Goal: Check status: Check status

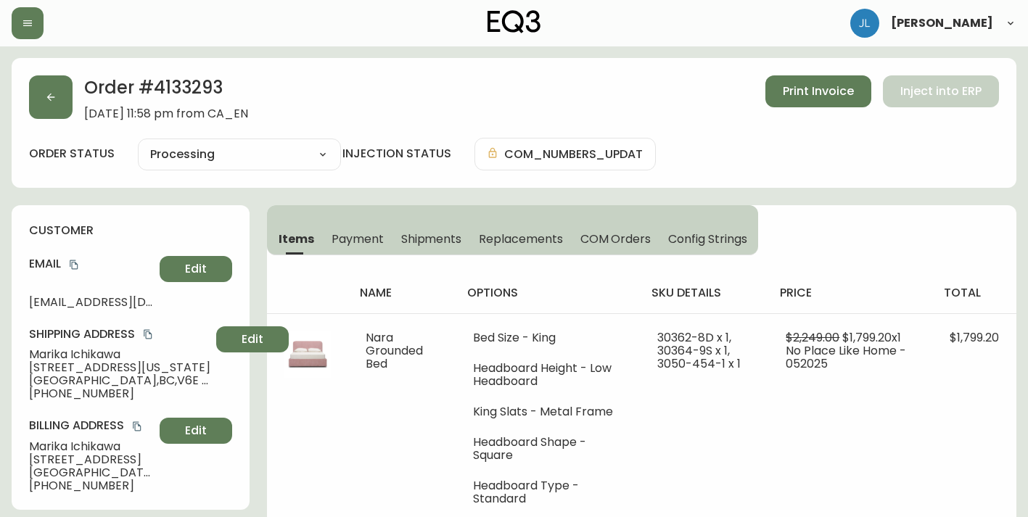
select select "PROCESSING"
click at [40, 104] on button "button" at bounding box center [51, 97] width 44 height 44
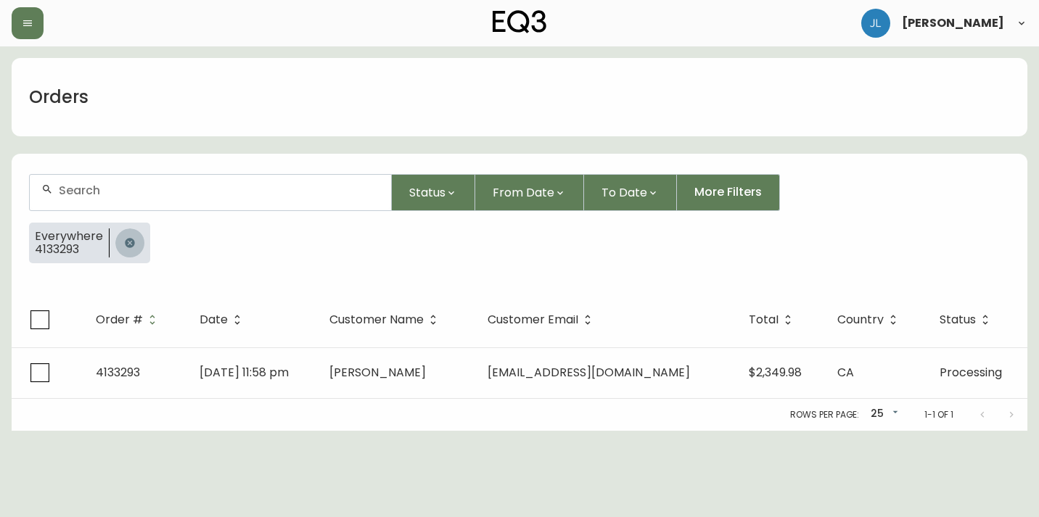
click at [131, 250] on button "button" at bounding box center [129, 243] width 29 height 29
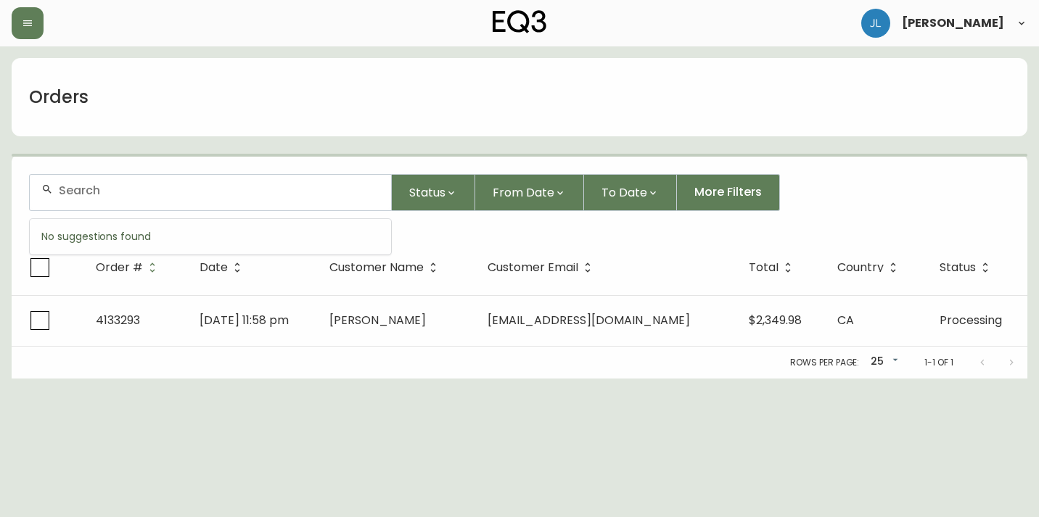
click at [123, 193] on input "text" at bounding box center [219, 191] width 321 height 14
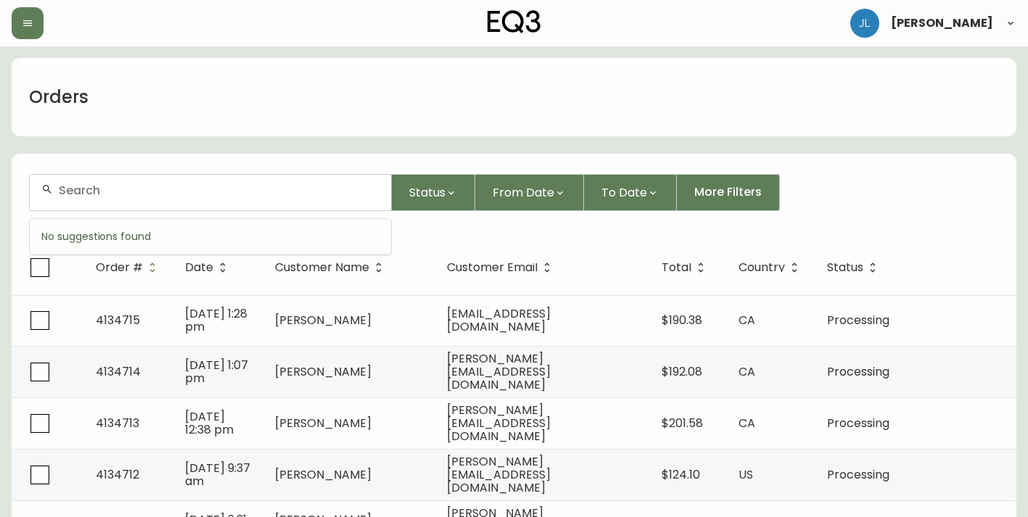
paste input "4132087"
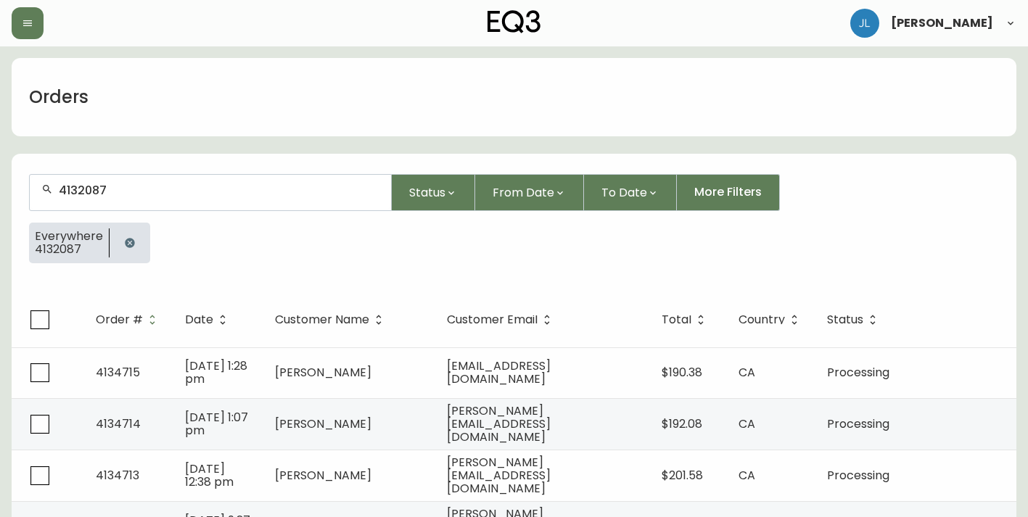
type input "4132087"
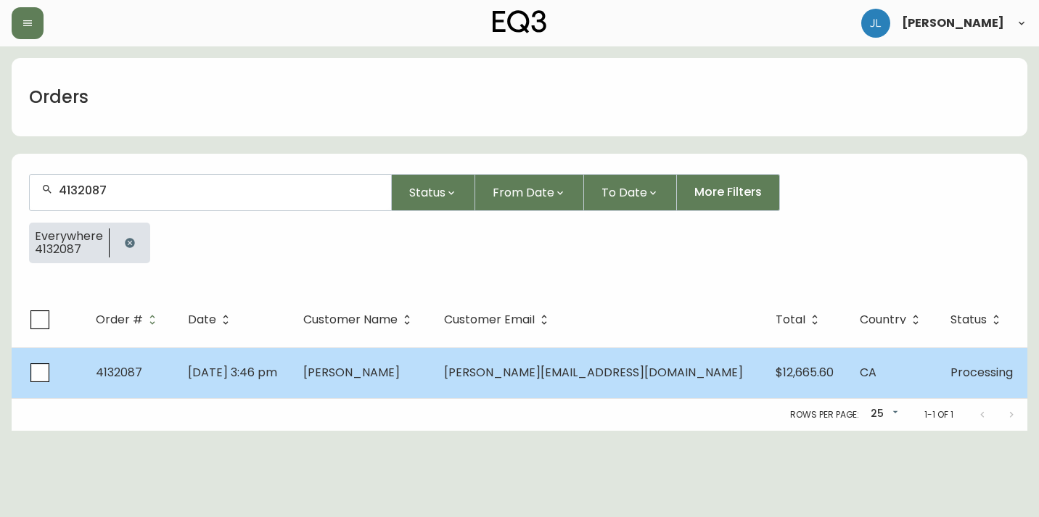
click at [540, 390] on td "[PERSON_NAME][EMAIL_ADDRESS][DOMAIN_NAME]" at bounding box center [598, 373] width 332 height 51
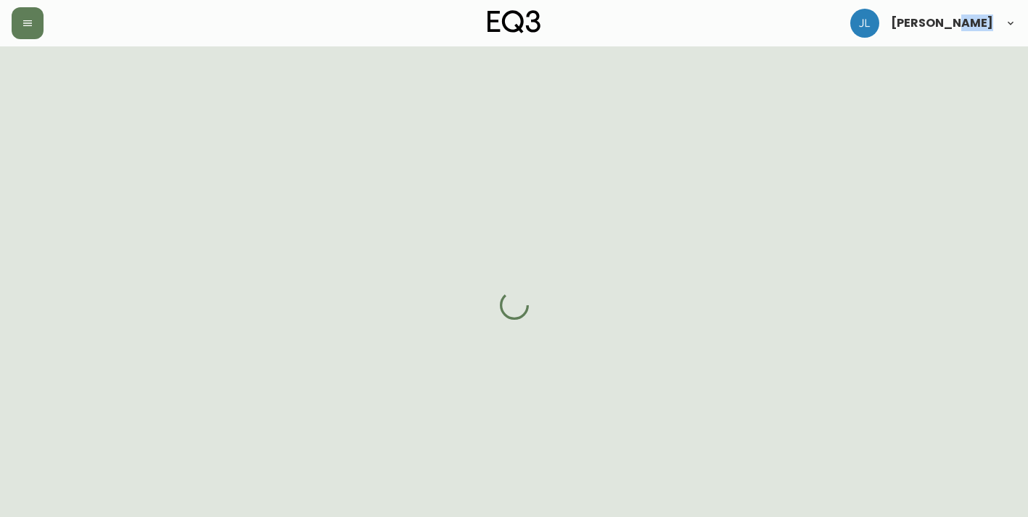
click at [540, 390] on div at bounding box center [514, 304] width 1028 height 517
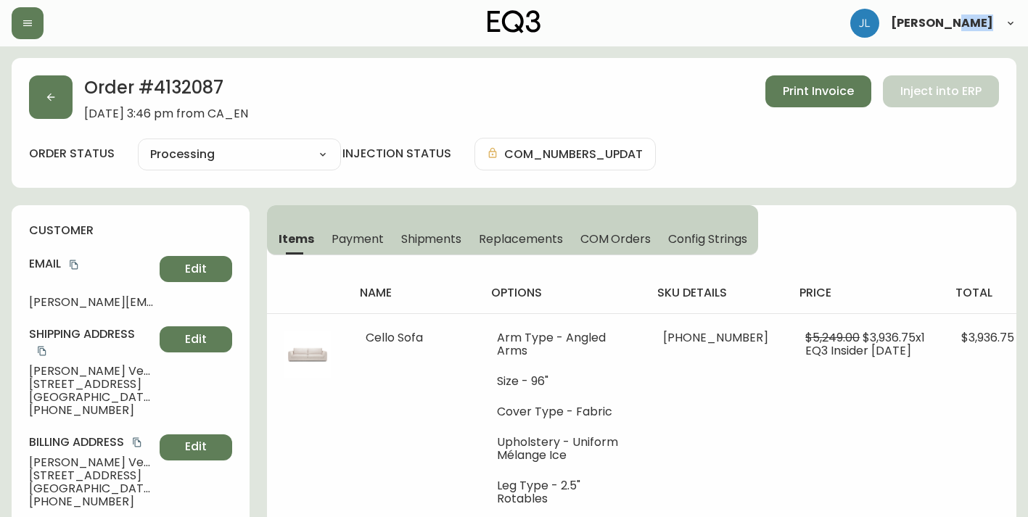
type input "Processing"
select select "PROCESSING"
click at [507, 91] on div "Order # 4132087 [DATE] 3:46 pm from CA_EN Print Invoice Inject into ERP" at bounding box center [514, 97] width 970 height 45
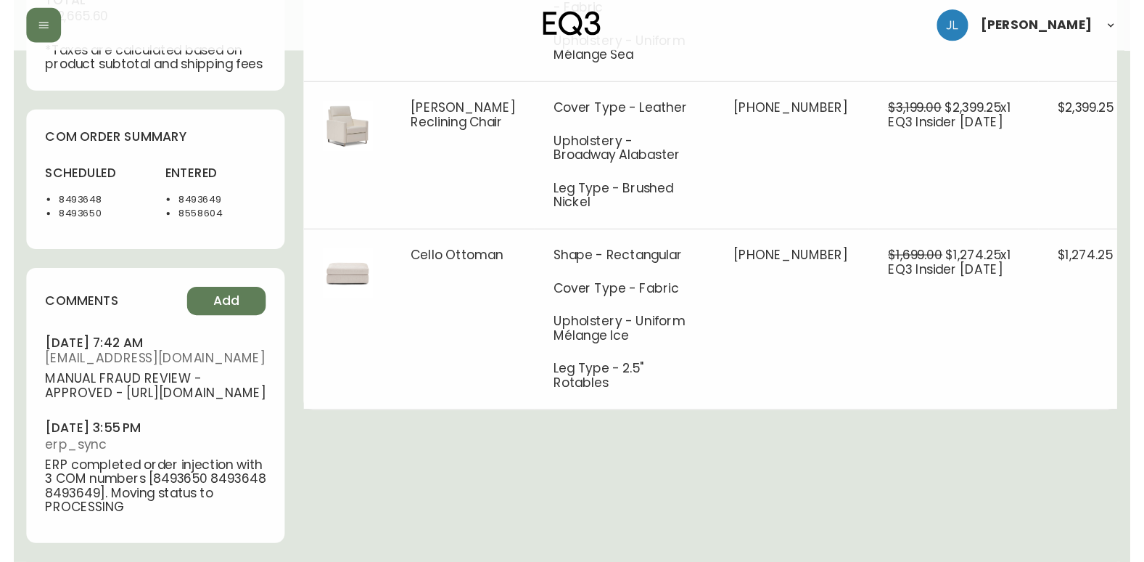
scroll to position [702, 0]
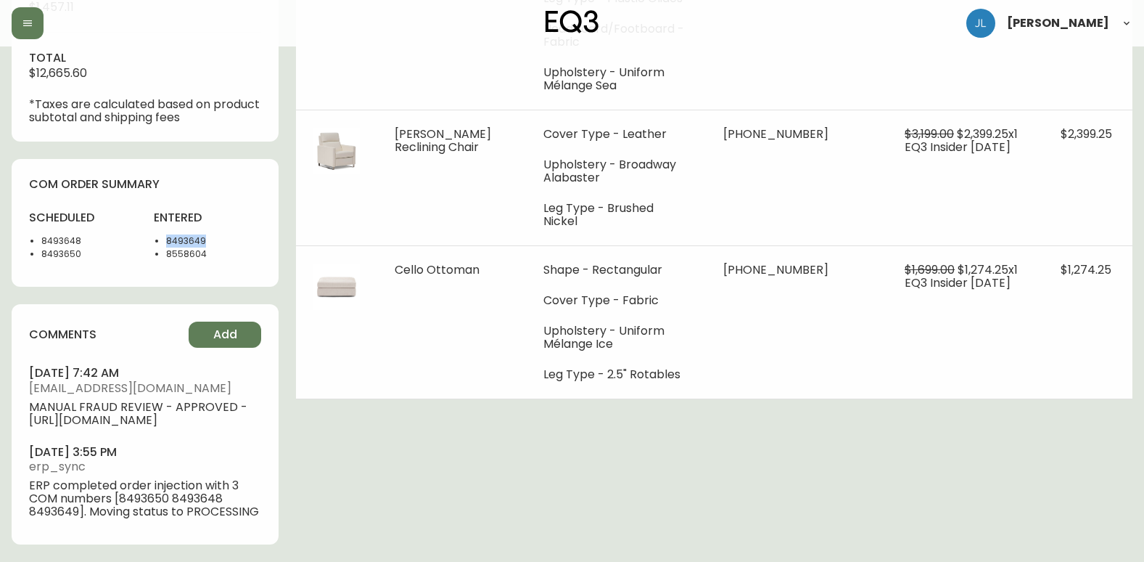
drag, startPoint x: 199, startPoint y: 224, endPoint x: 168, endPoint y: 224, distance: 31.2
click at [168, 234] on li "8493649" at bounding box center [213, 240] width 95 height 13
copy li "8493649"
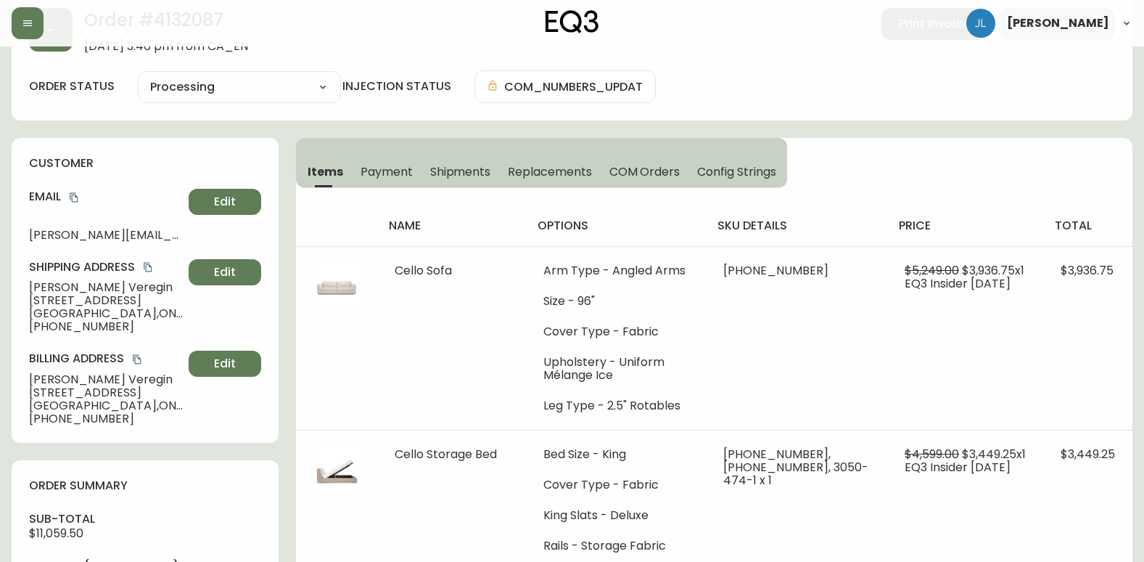
scroll to position [0, 0]
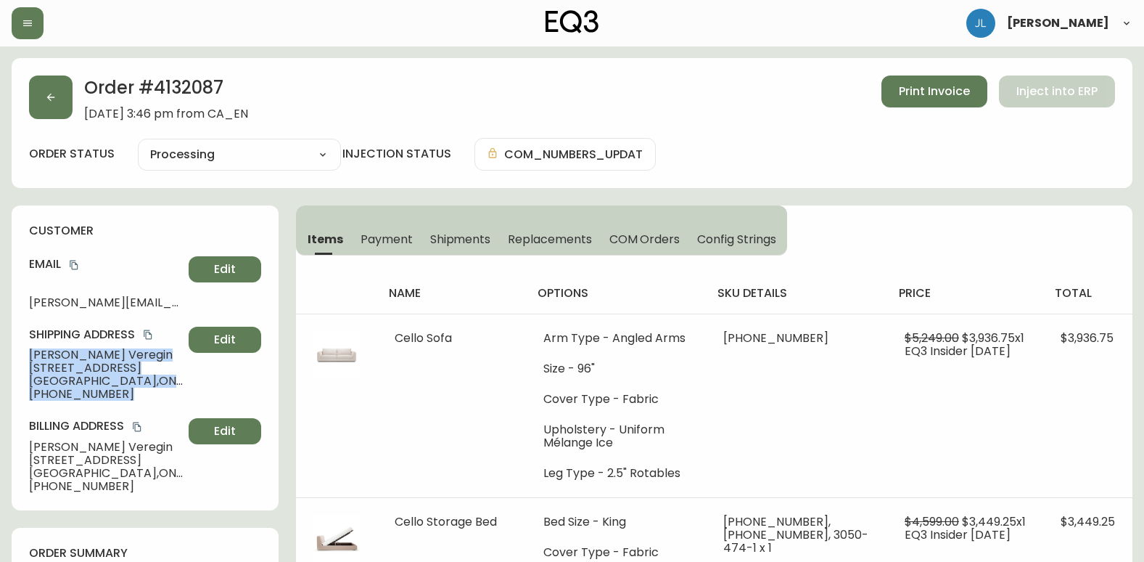
drag, startPoint x: 20, startPoint y: 353, endPoint x: 186, endPoint y: 351, distance: 166.2
click at [186, 351] on div "customer Email [PERSON_NAME][EMAIL_ADDRESS][DOMAIN_NAME] Edit Shipping Address …" at bounding box center [145, 357] width 267 height 305
drag, startPoint x: 186, startPoint y: 351, endPoint x: 131, endPoint y: 355, distance: 56.0
click at [131, 355] on span "[PERSON_NAME]" at bounding box center [106, 354] width 154 height 13
drag, startPoint x: 32, startPoint y: 351, endPoint x: 149, endPoint y: 351, distance: 116.8
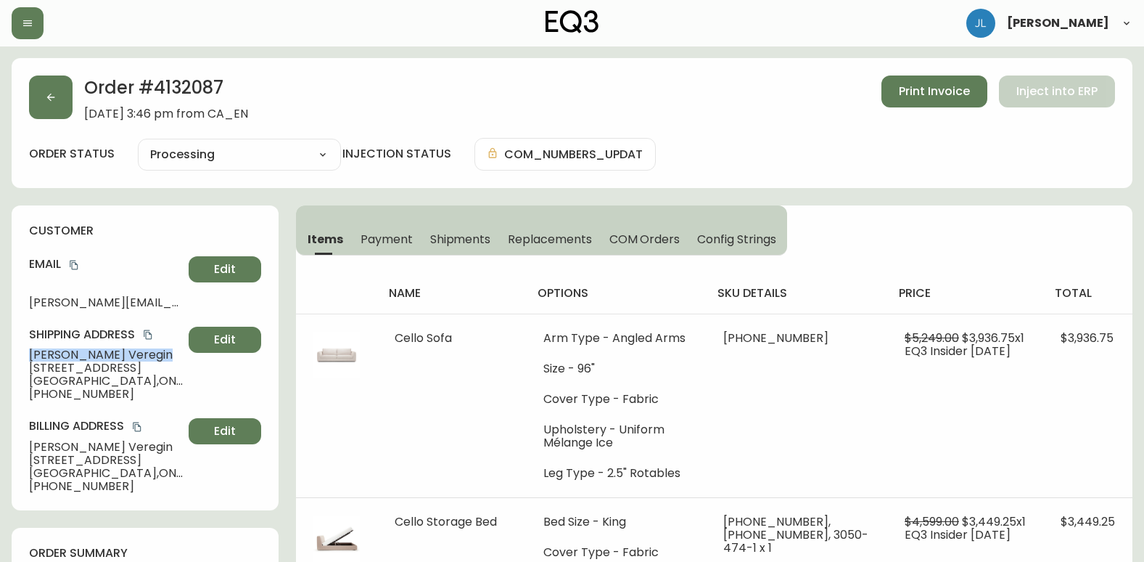
click at [149, 351] on div "customer Email [PERSON_NAME][EMAIL_ADDRESS][DOMAIN_NAME] Edit Shipping Address …" at bounding box center [145, 357] width 267 height 305
copy span "[PERSON_NAME]"
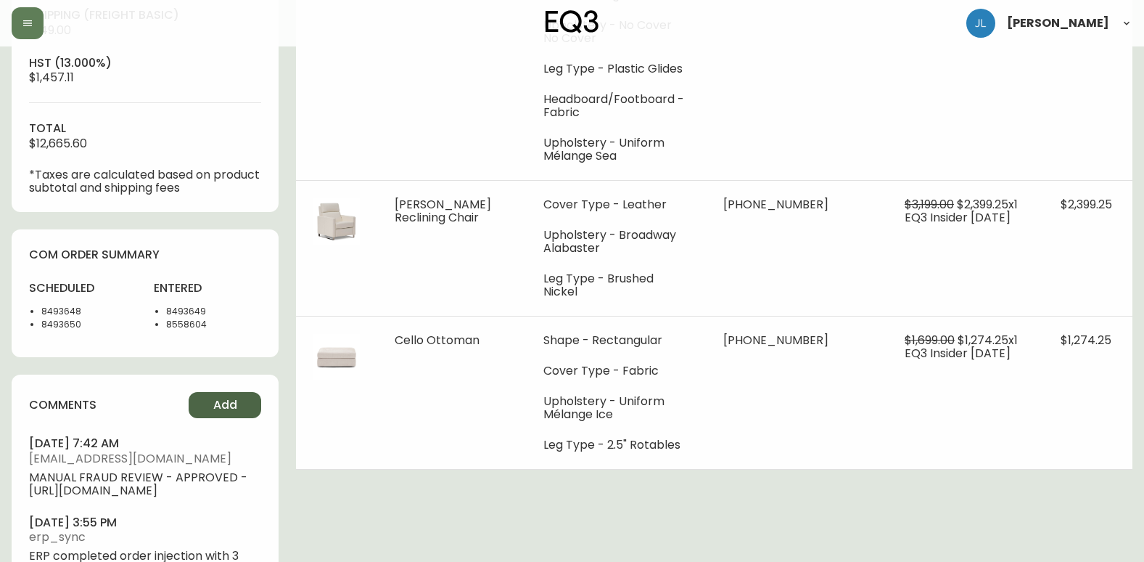
scroll to position [653, 0]
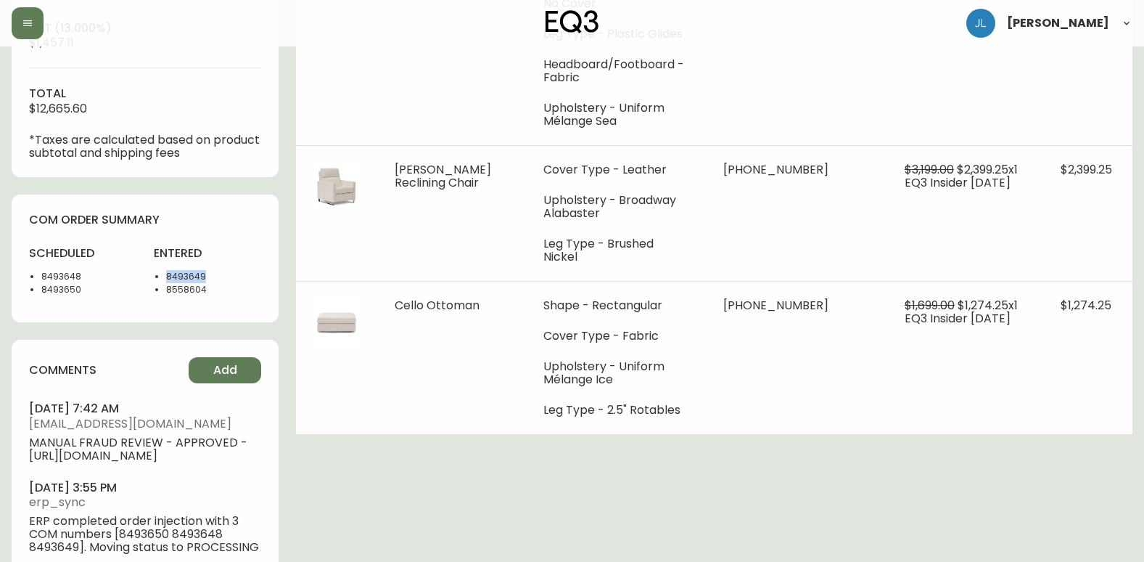
drag, startPoint x: 212, startPoint y: 277, endPoint x: 166, endPoint y: 274, distance: 45.8
click at [166, 274] on li "8493649" at bounding box center [213, 276] width 95 height 13
copy li "8493649"
click at [343, 509] on div "Order # 4132087 [DATE] 3:46 pm from CA_EN Print Invoice Inject into ERP order s…" at bounding box center [572, 1] width 1121 height 1192
drag, startPoint x: 88, startPoint y: 279, endPoint x: 41, endPoint y: 277, distance: 46.5
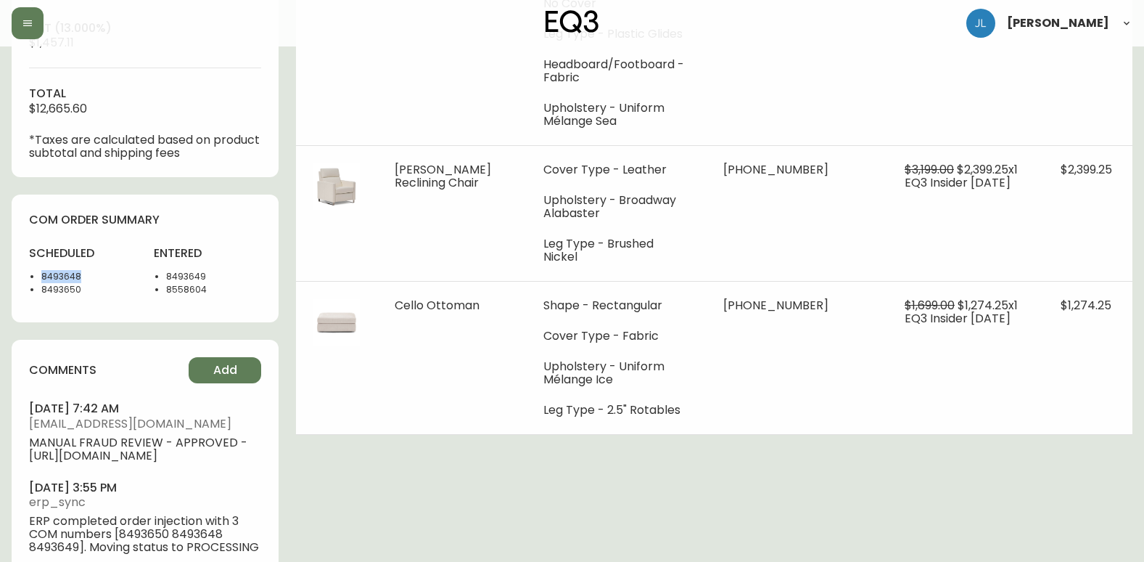
click at [41, 277] on li "8493648" at bounding box center [88, 276] width 95 height 13
copy li "8493648"
drag, startPoint x: 92, startPoint y: 325, endPoint x: 88, endPoint y: 308, distance: 17.2
click at [92, 320] on div "Order # 4132087 [DATE] 3:46 pm from CA_EN Print Invoice Inject into ERP order s…" at bounding box center [572, 1] width 1121 height 1192
drag, startPoint x: 85, startPoint y: 287, endPoint x: 35, endPoint y: 292, distance: 50.3
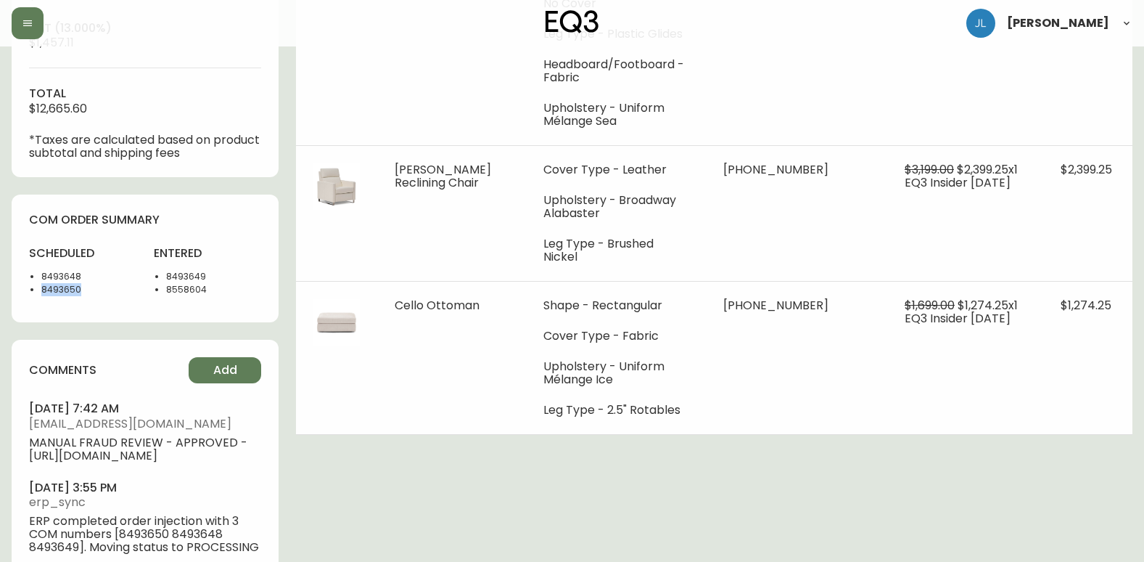
click at [35, 292] on ul "8493648 8493650" at bounding box center [82, 283] width 107 height 26
copy li "8493650"
click at [972, 517] on div "Order # 4132087 [DATE] 3:46 pm from CA_EN Print Invoice Inject into ERP order s…" at bounding box center [572, 1] width 1121 height 1192
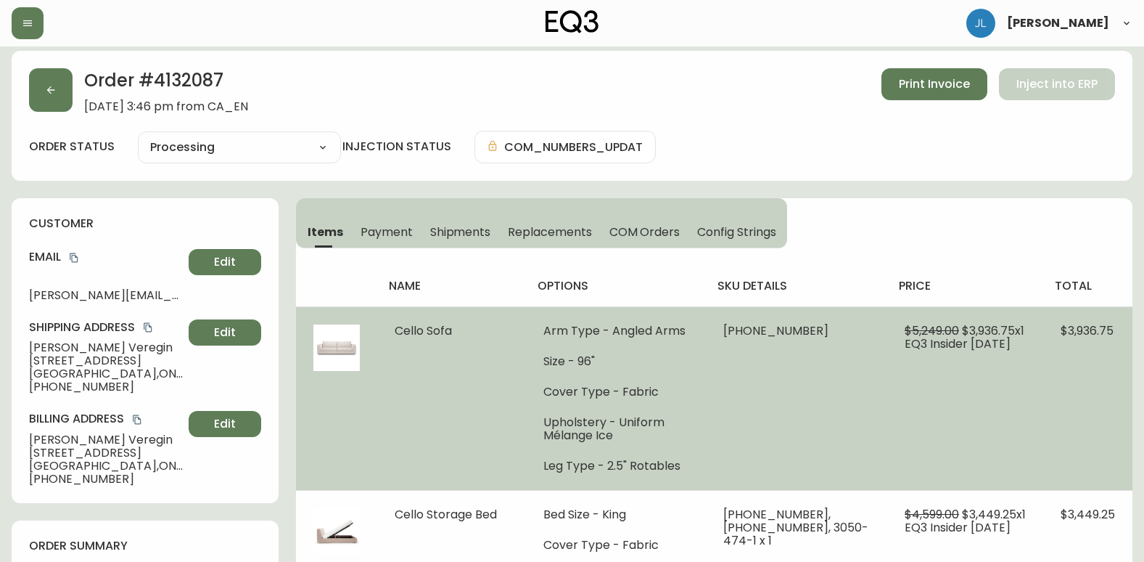
scroll to position [0, 0]
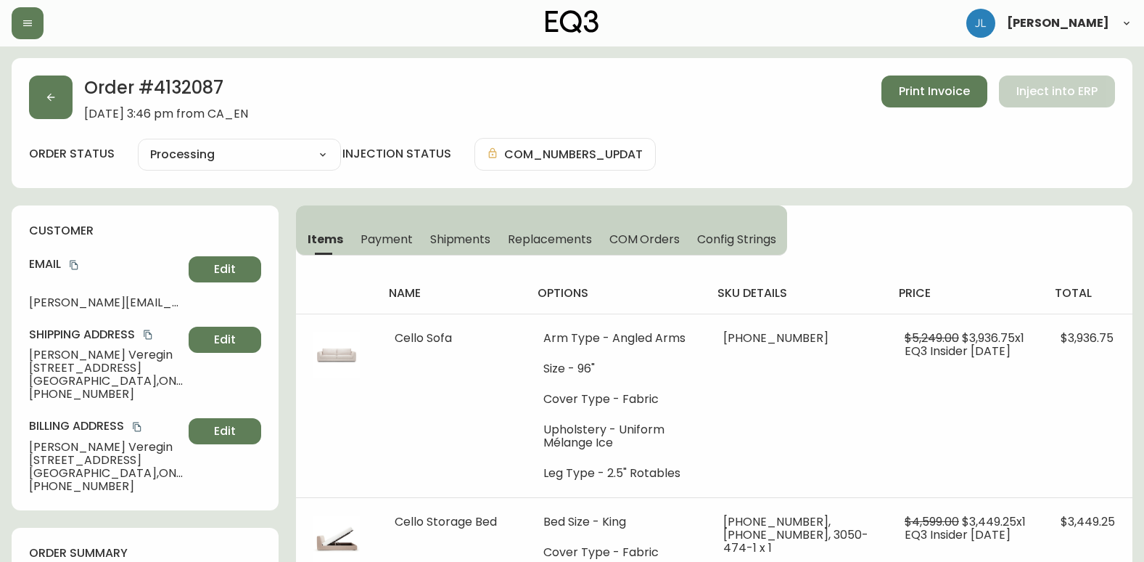
click at [528, 240] on span "Replacements" at bounding box center [549, 238] width 83 height 15
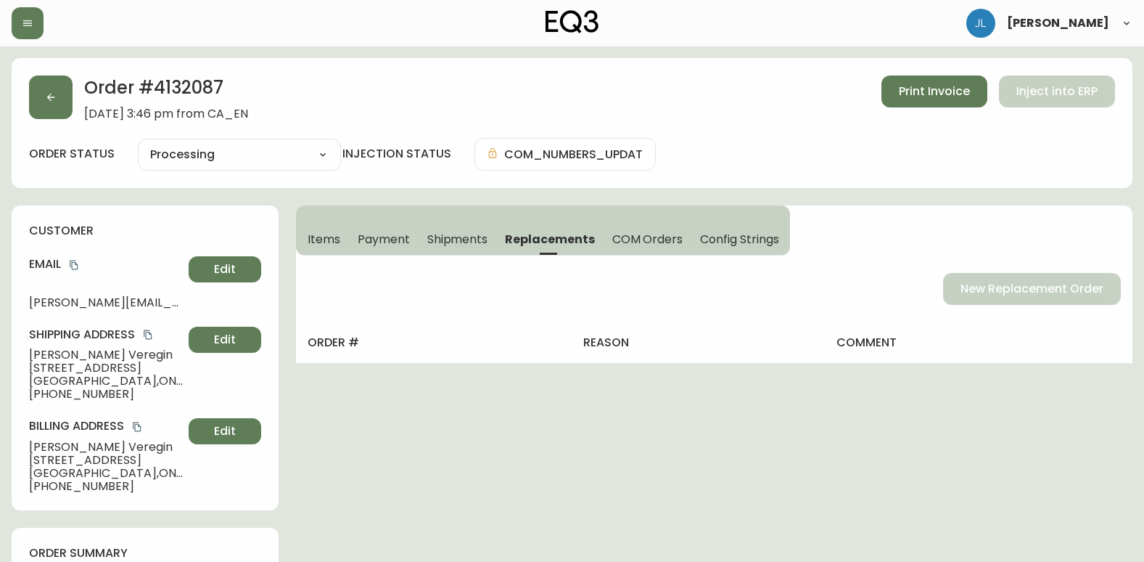
click at [449, 235] on span "Shipments" at bounding box center [457, 238] width 61 height 15
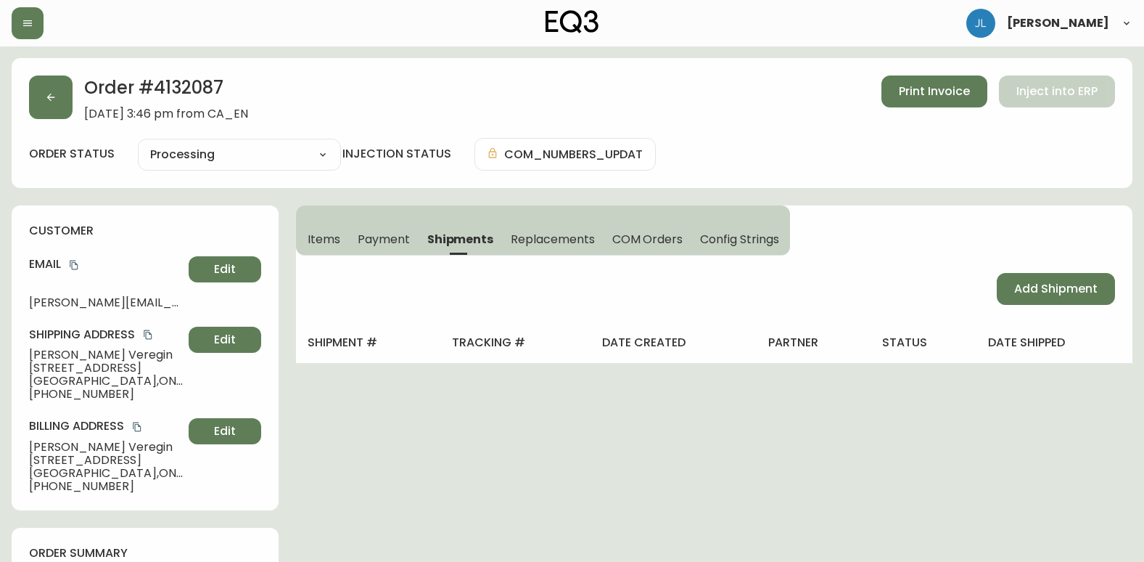
click at [382, 237] on span "Payment" at bounding box center [384, 238] width 52 height 15
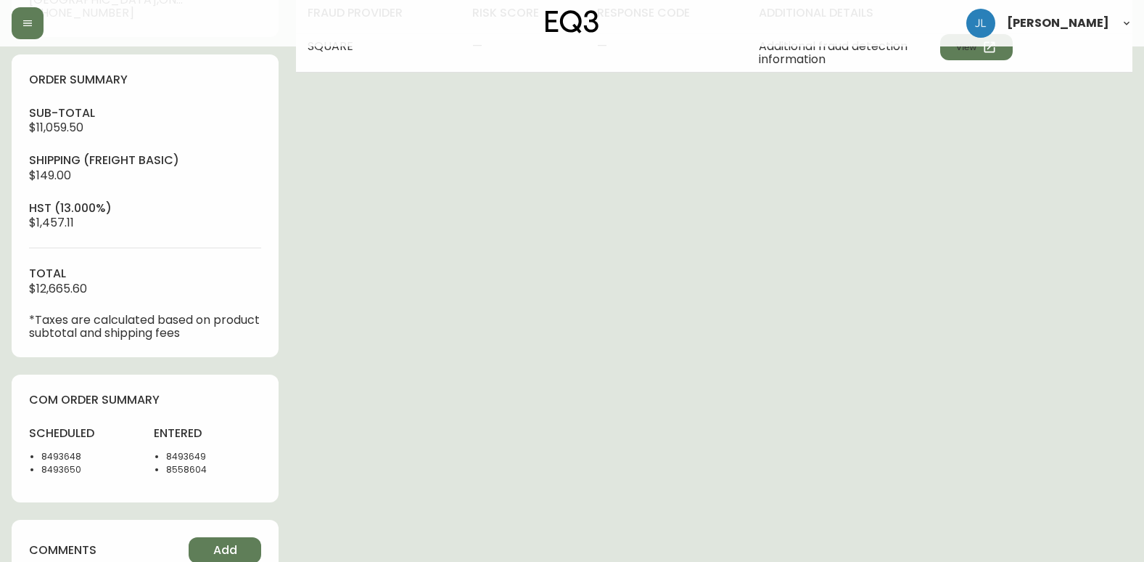
scroll to position [508, 0]
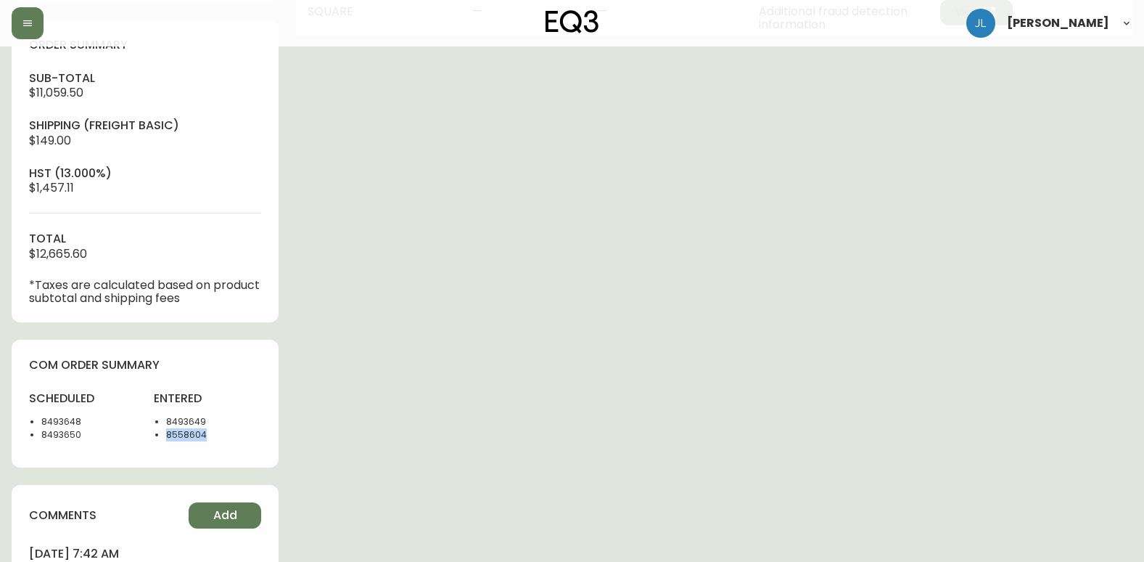
drag, startPoint x: 193, startPoint y: 439, endPoint x: 161, endPoint y: 438, distance: 32.0
click at [161, 438] on div "entered 8493649 8558604" at bounding box center [207, 420] width 107 height 60
copy li "8558604"
drag, startPoint x: 1025, startPoint y: 334, endPoint x: 1118, endPoint y: 319, distance: 94.0
click at [1025, 334] on div "Order # 4132087 [DATE] 3:46 pm from CA_EN Print Invoice Inject into ERP order s…" at bounding box center [572, 146] width 1121 height 1192
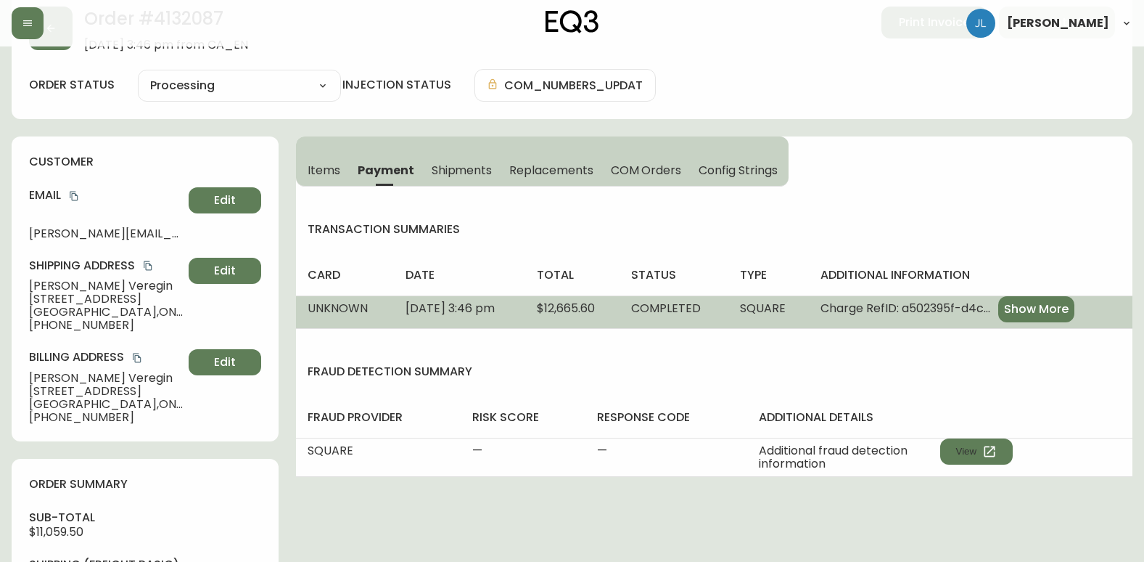
scroll to position [0, 0]
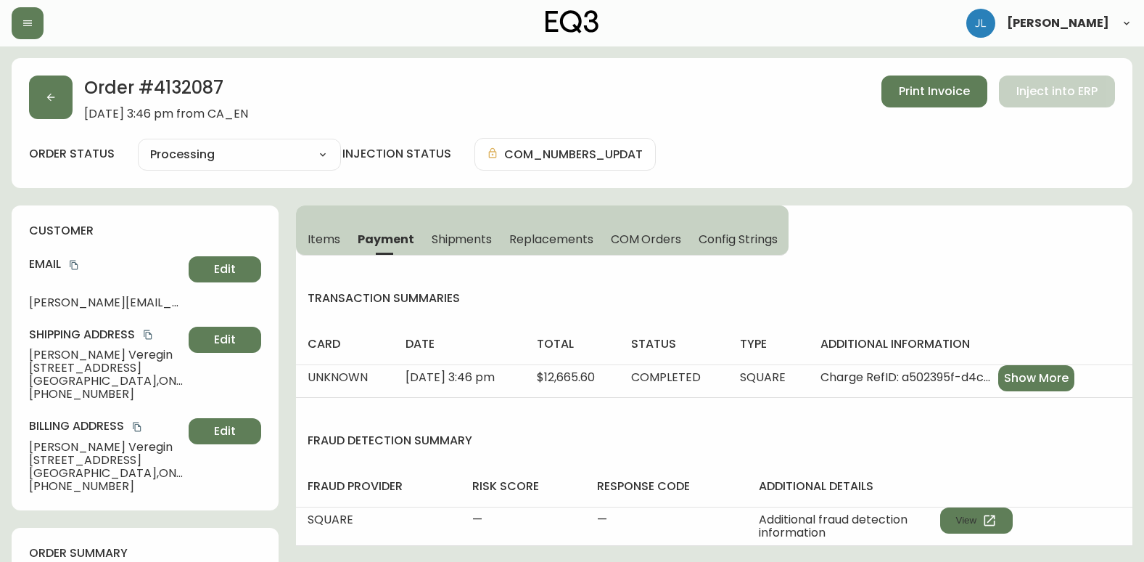
click at [328, 241] on span "Items" at bounding box center [324, 238] width 33 height 15
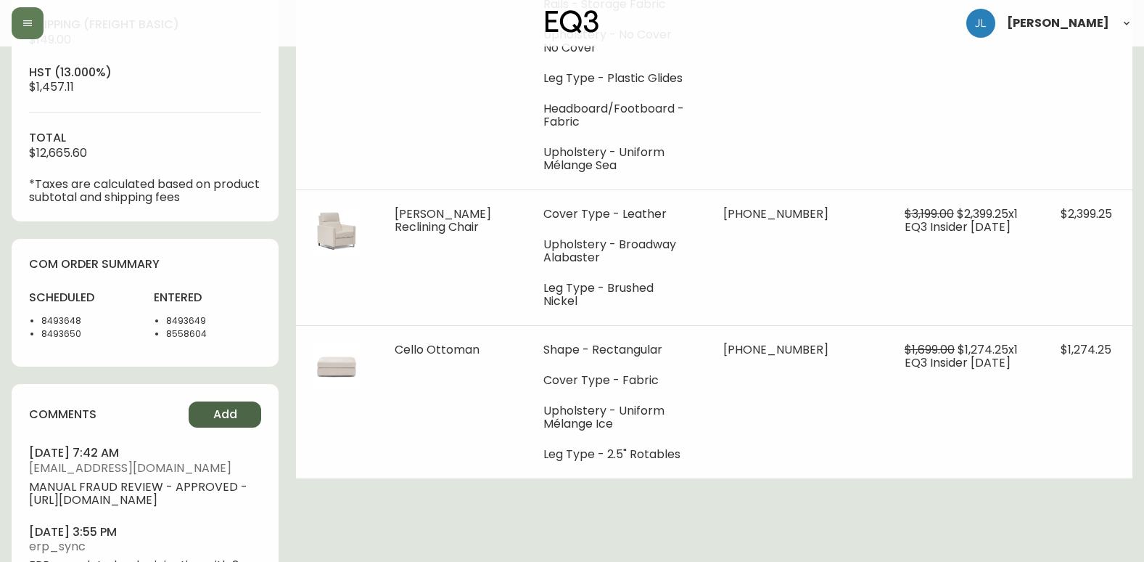
scroll to position [653, 0]
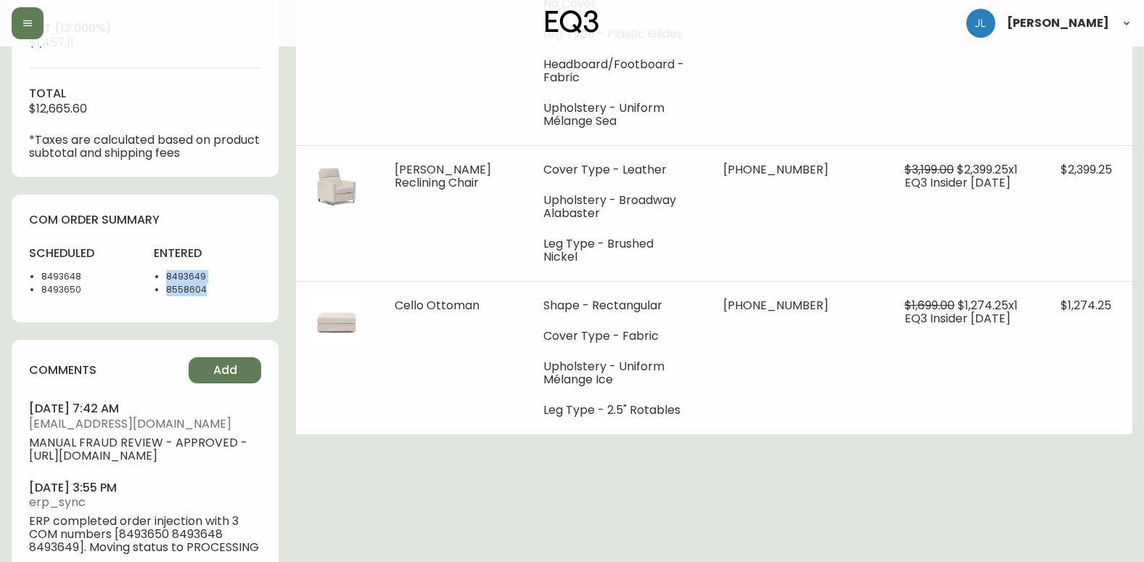
drag, startPoint x: 212, startPoint y: 288, endPoint x: 147, endPoint y: 272, distance: 67.2
click at [147, 272] on div "scheduled 8493648 8493650 entered 8493649 8558604" at bounding box center [145, 275] width 232 height 60
drag, startPoint x: 147, startPoint y: 272, endPoint x: 69, endPoint y: 291, distance: 79.9
click at [69, 291] on li "8493650" at bounding box center [88, 289] width 95 height 13
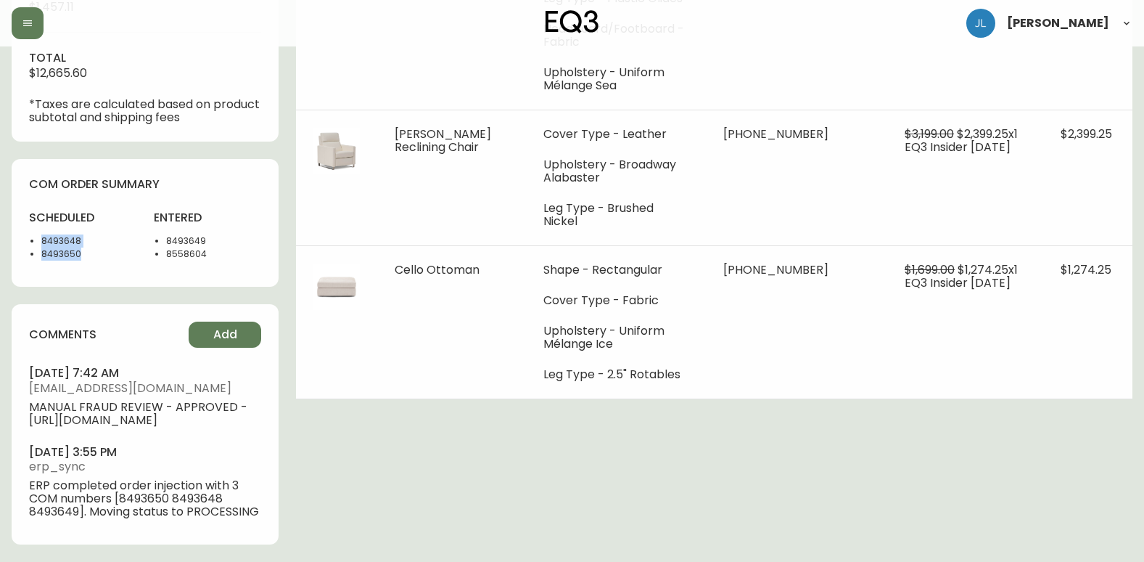
drag, startPoint x: 107, startPoint y: 247, endPoint x: 38, endPoint y: 227, distance: 72.4
click at [38, 234] on ul "8493648 8493650" at bounding box center [82, 247] width 107 height 26
copy ul "8493648 8493650"
click at [264, 369] on div "comments Add [DATE] 7:42 am [EMAIL_ADDRESS][DOMAIN_NAME] MANUAL FRAUD REVIEW - …" at bounding box center [145, 424] width 267 height 240
drag, startPoint x: 65, startPoint y: 225, endPoint x: 34, endPoint y: 231, distance: 31.9
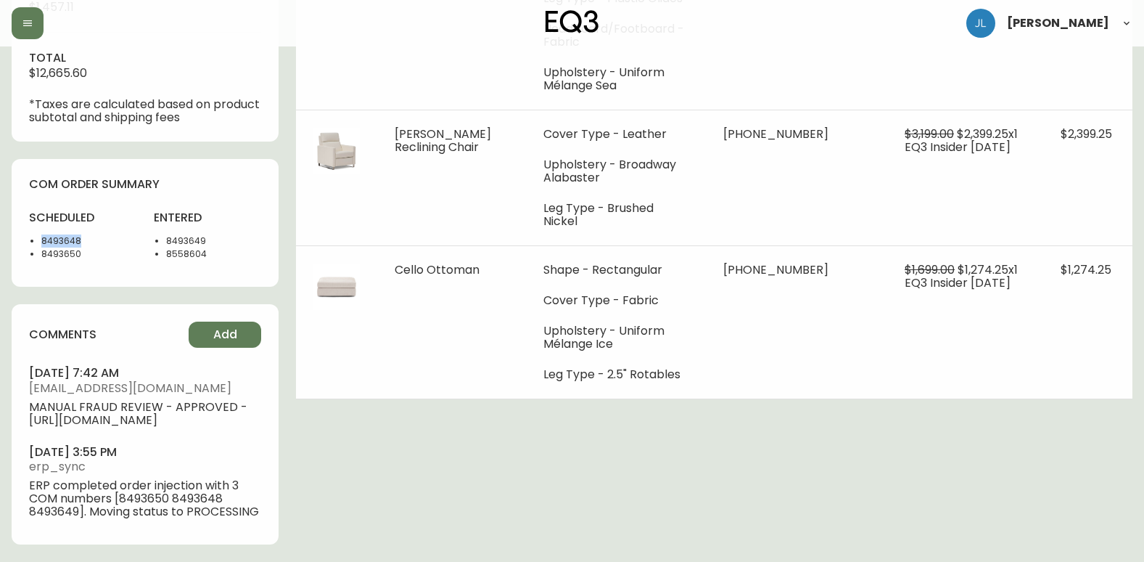
click at [34, 234] on ul "8493648 8493650" at bounding box center [82, 247] width 107 height 26
copy li "8493648"
drag, startPoint x: 79, startPoint y: 247, endPoint x: 39, endPoint y: 255, distance: 40.9
click at [34, 252] on div "scheduled 8493648 8493650" at bounding box center [82, 240] width 107 height 60
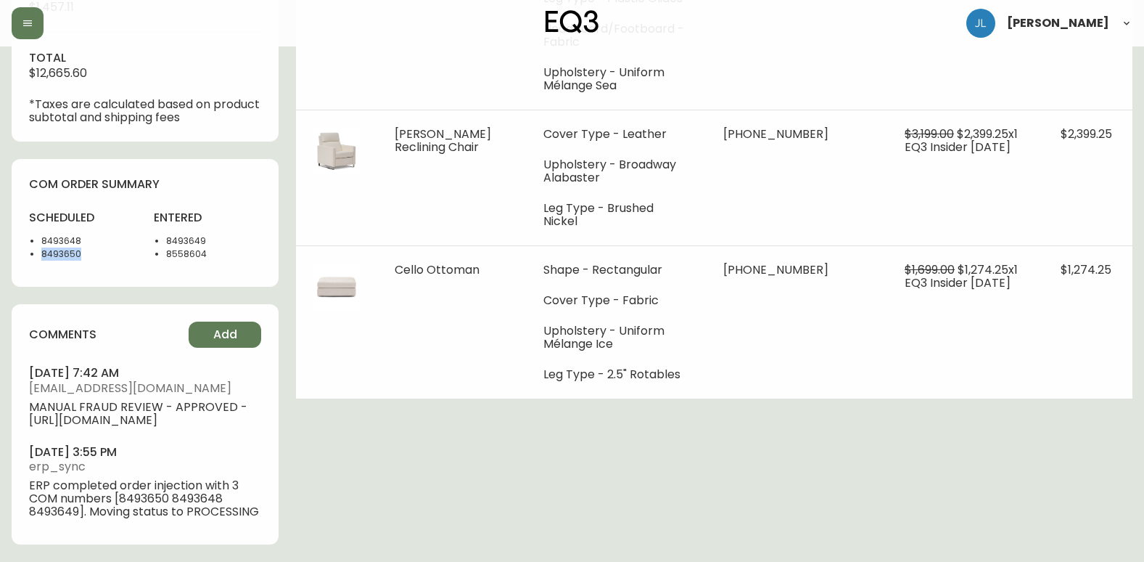
copy li "8493650"
drag, startPoint x: 226, startPoint y: 239, endPoint x: 153, endPoint y: 223, distance: 74.5
click at [153, 223] on div "scheduled 8493648 8493650 entered 8493649 8558604" at bounding box center [145, 240] width 232 height 60
drag, startPoint x: 243, startPoint y: 227, endPoint x: 200, endPoint y: 225, distance: 43.6
click at [241, 234] on li "8493649" at bounding box center [213, 240] width 95 height 13
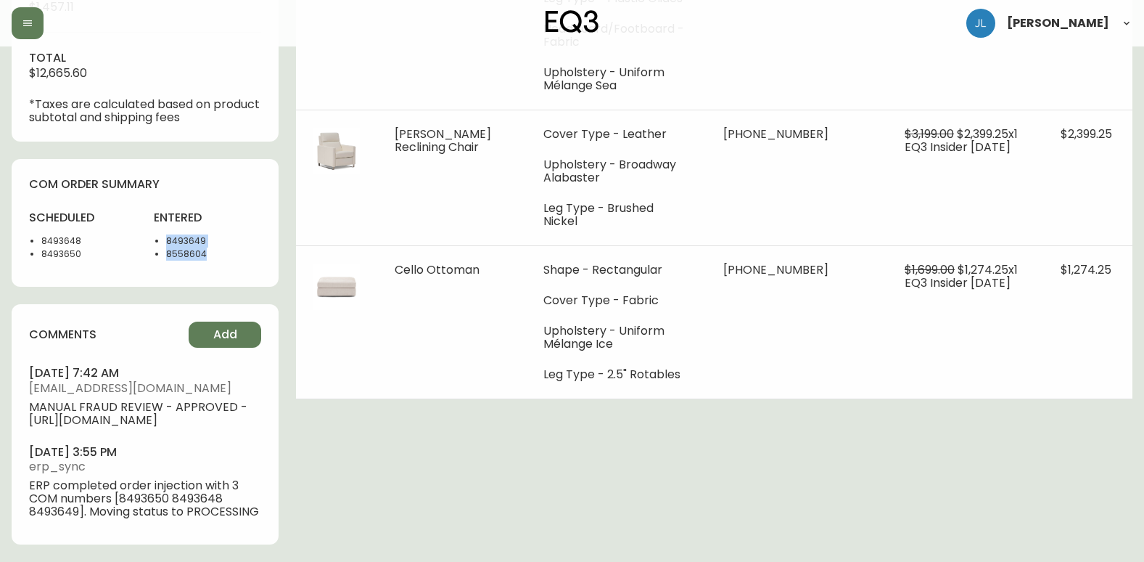
click at [217, 234] on li "8493649" at bounding box center [213, 240] width 95 height 13
drag, startPoint x: 206, startPoint y: 224, endPoint x: 160, endPoint y: 231, distance: 47.0
click at [160, 234] on ul "8493649 8558604" at bounding box center [207, 247] width 107 height 26
copy li "8493649"
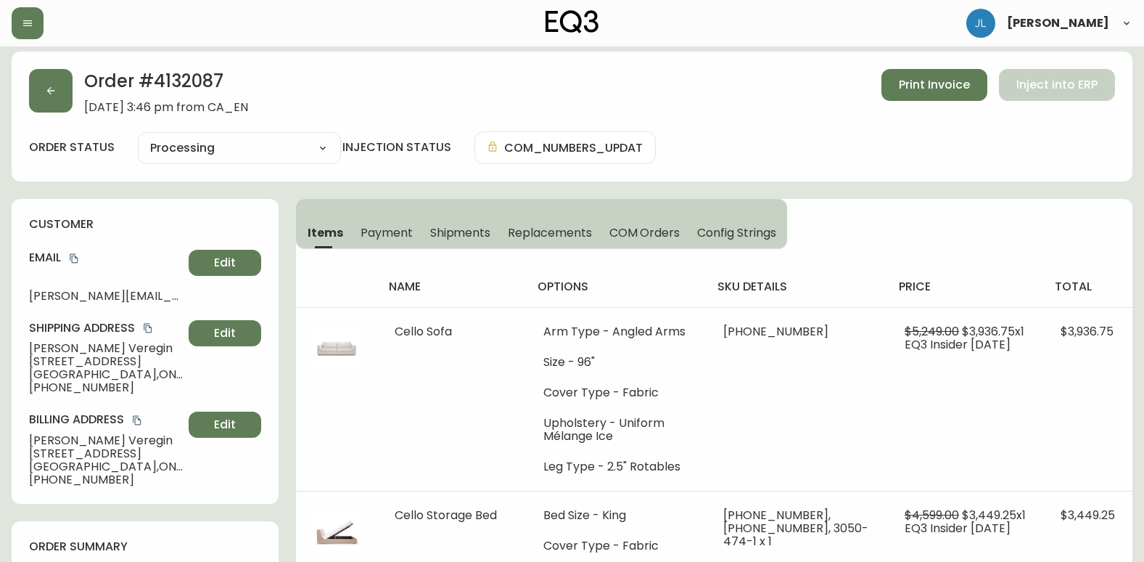
scroll to position [0, 0]
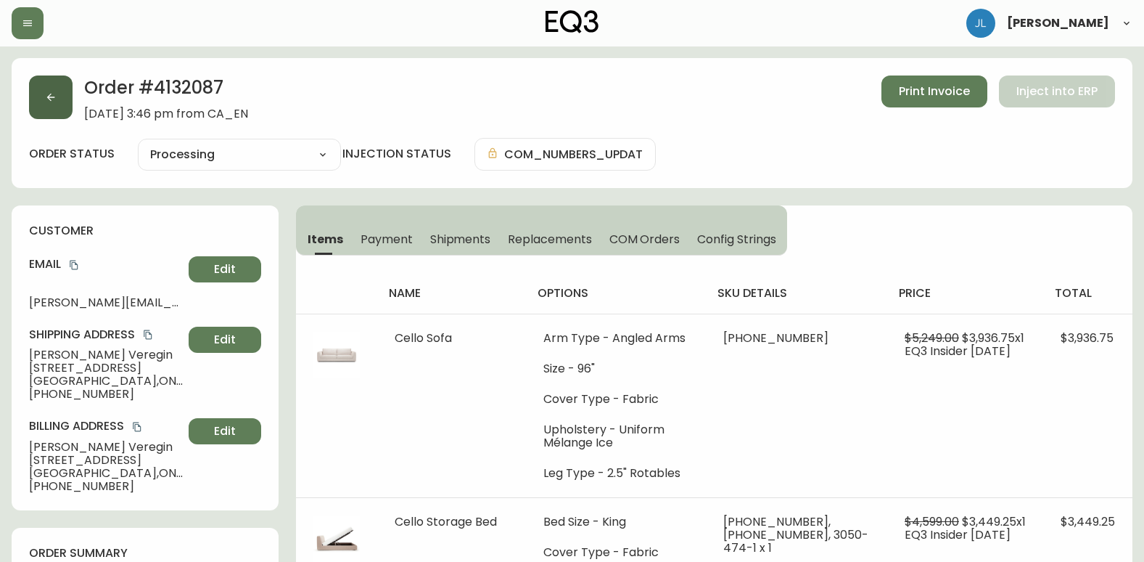
click at [46, 108] on button "button" at bounding box center [51, 97] width 44 height 44
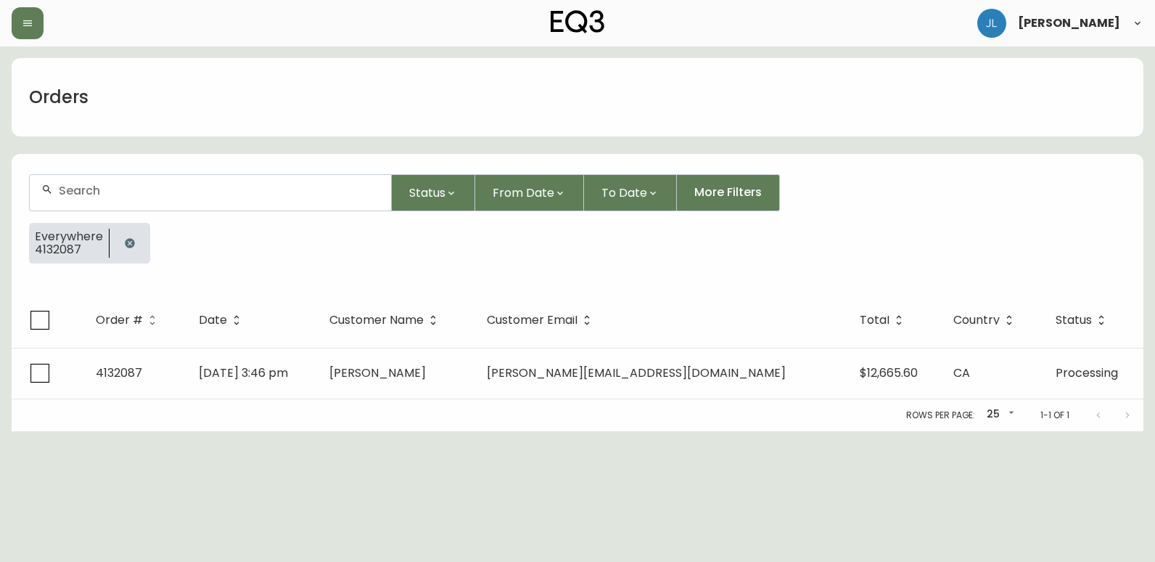
click at [126, 242] on icon "button" at bounding box center [129, 242] width 9 height 9
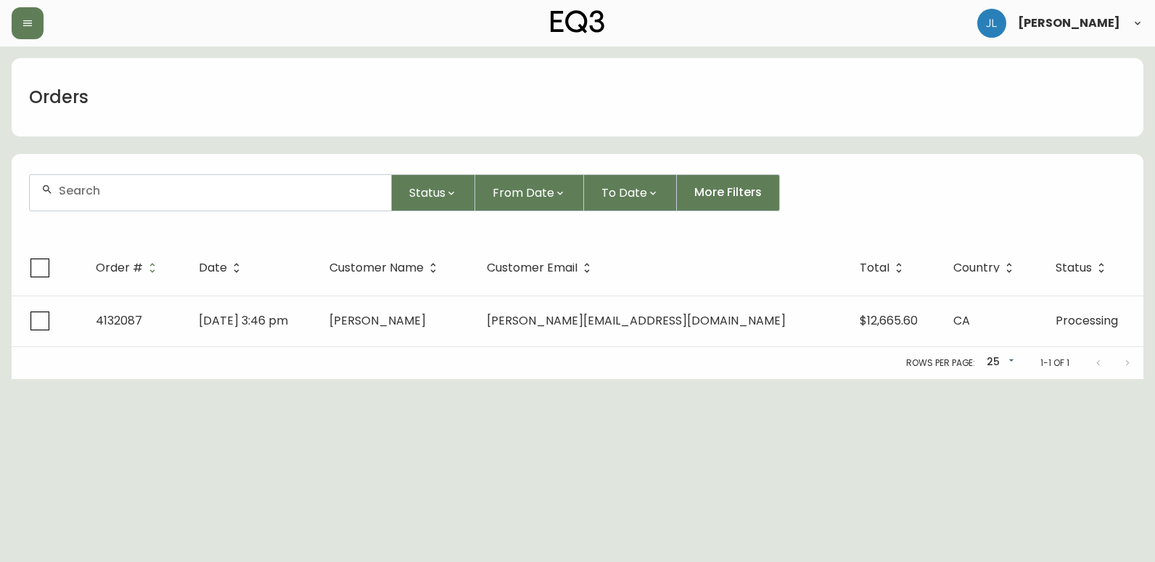
drag, startPoint x: 128, startPoint y: 200, endPoint x: 208, endPoint y: 197, distance: 79.9
click at [128, 200] on div at bounding box center [210, 193] width 361 height 36
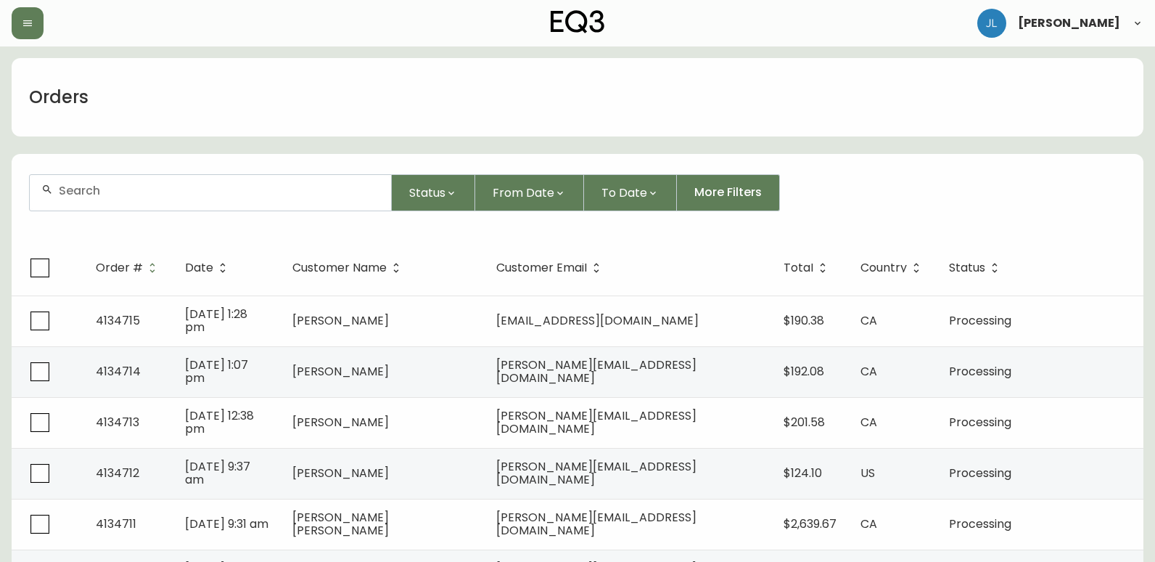
paste input "4133761"
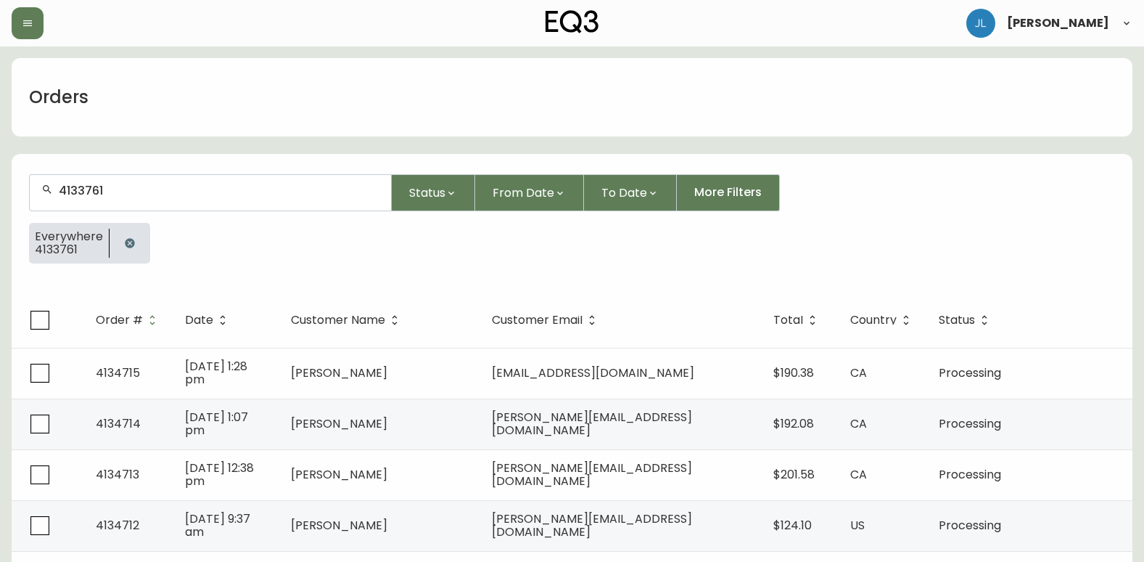
type input "4133761"
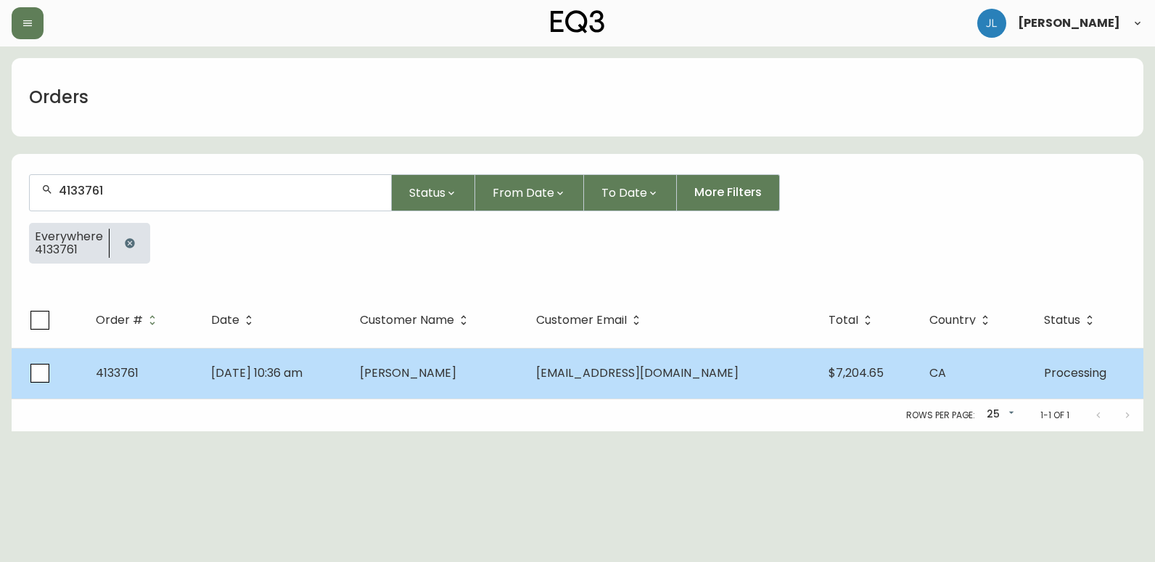
click at [348, 383] on td "[DATE] 10:36 am" at bounding box center [274, 373] width 149 height 51
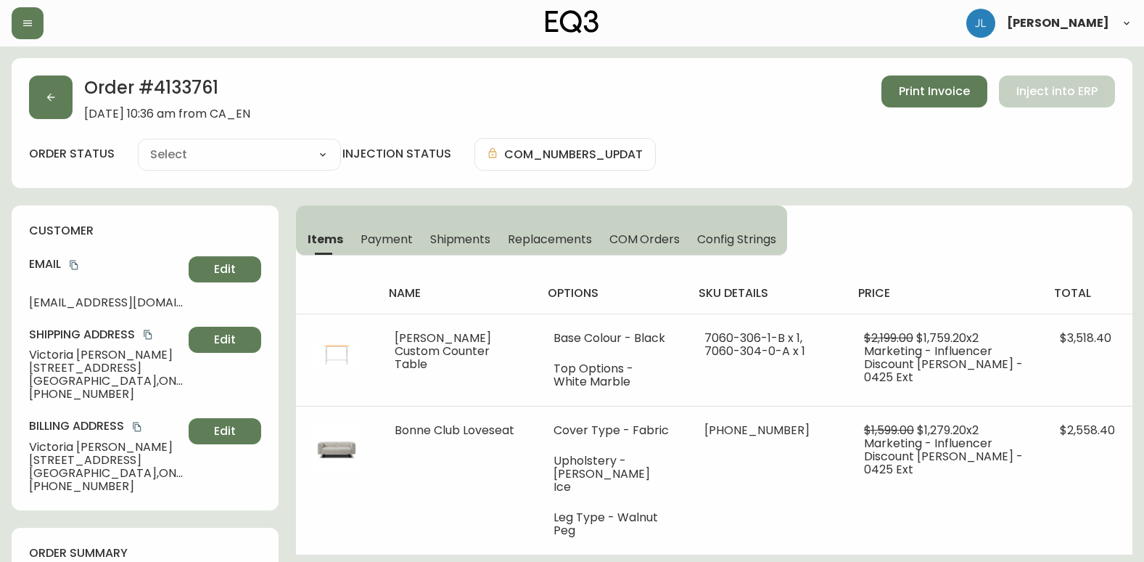
type input "Processing"
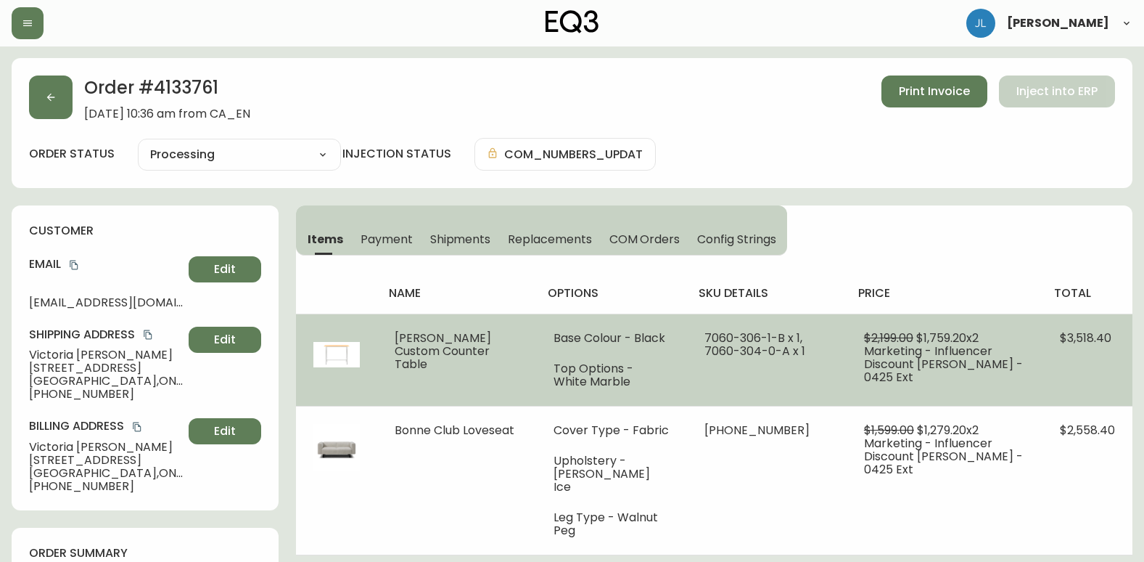
select select "PROCESSING"
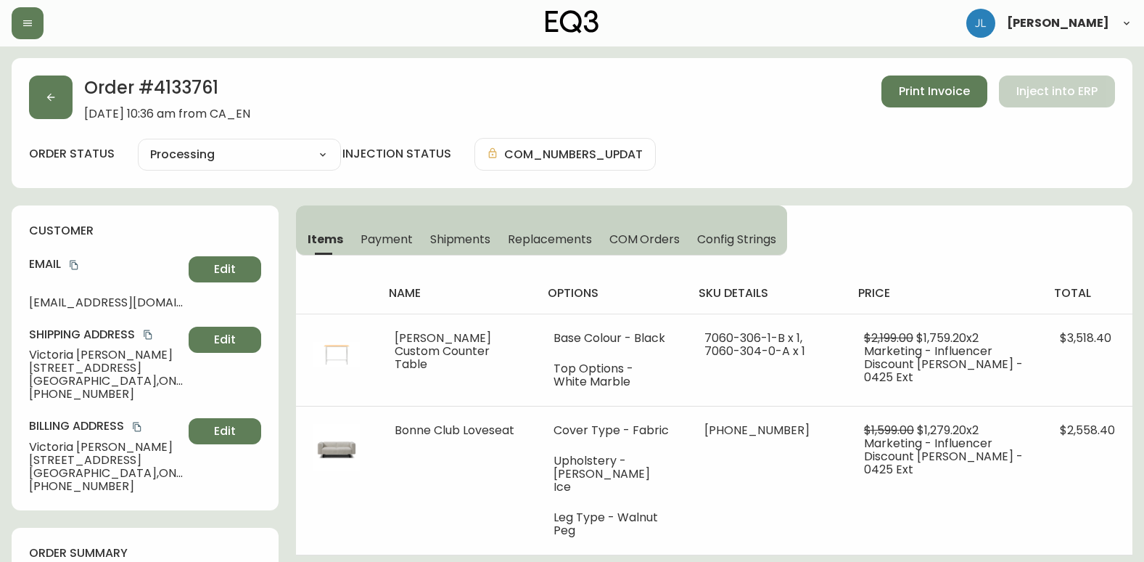
click at [463, 233] on span "Shipments" at bounding box center [460, 238] width 61 height 15
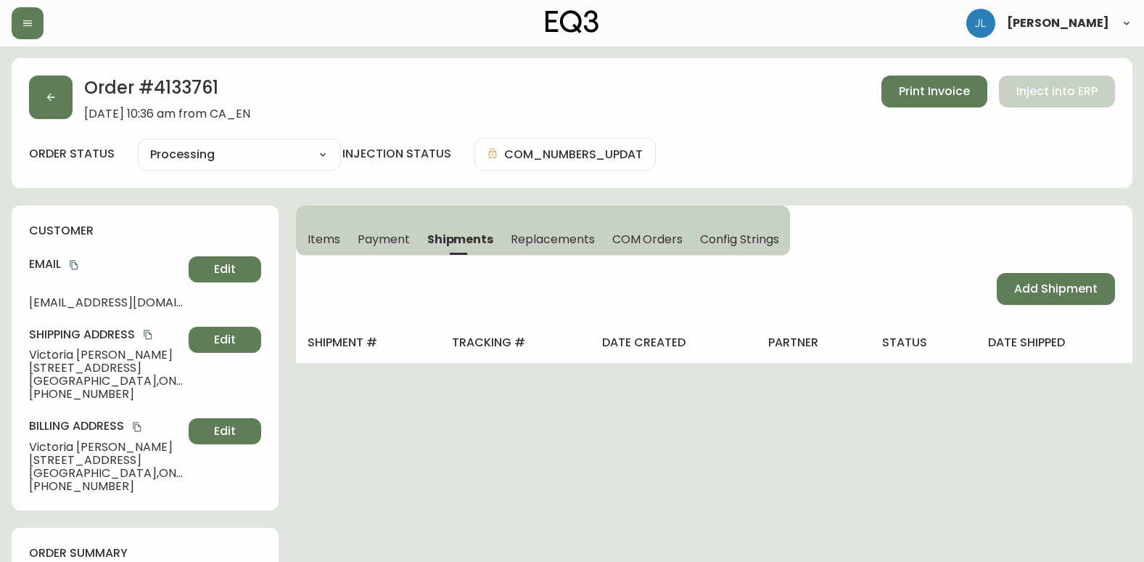
click at [332, 239] on span "Items" at bounding box center [324, 238] width 33 height 15
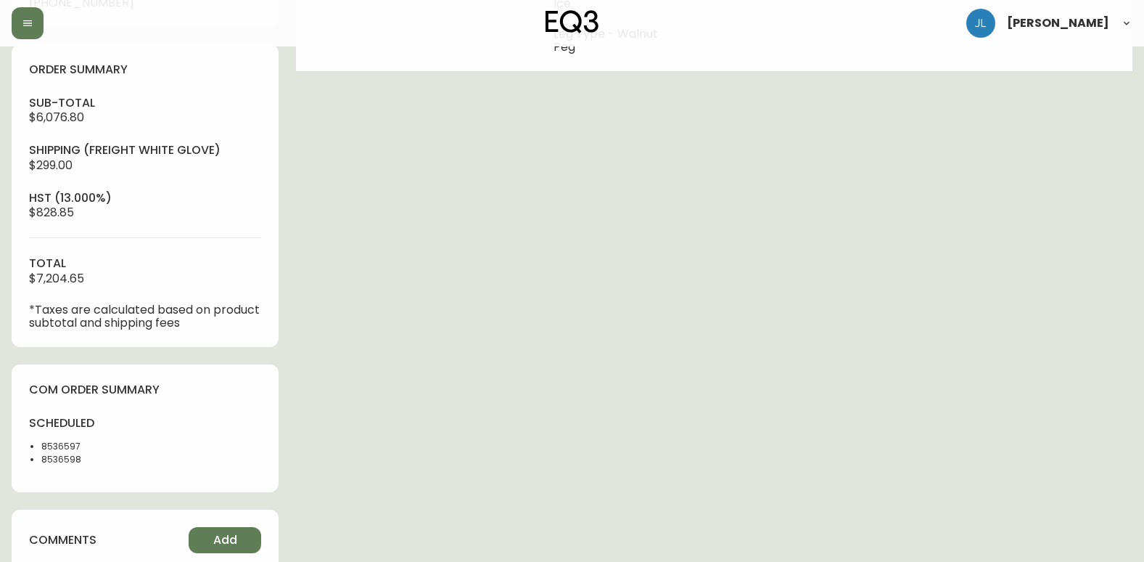
scroll to position [581, 0]
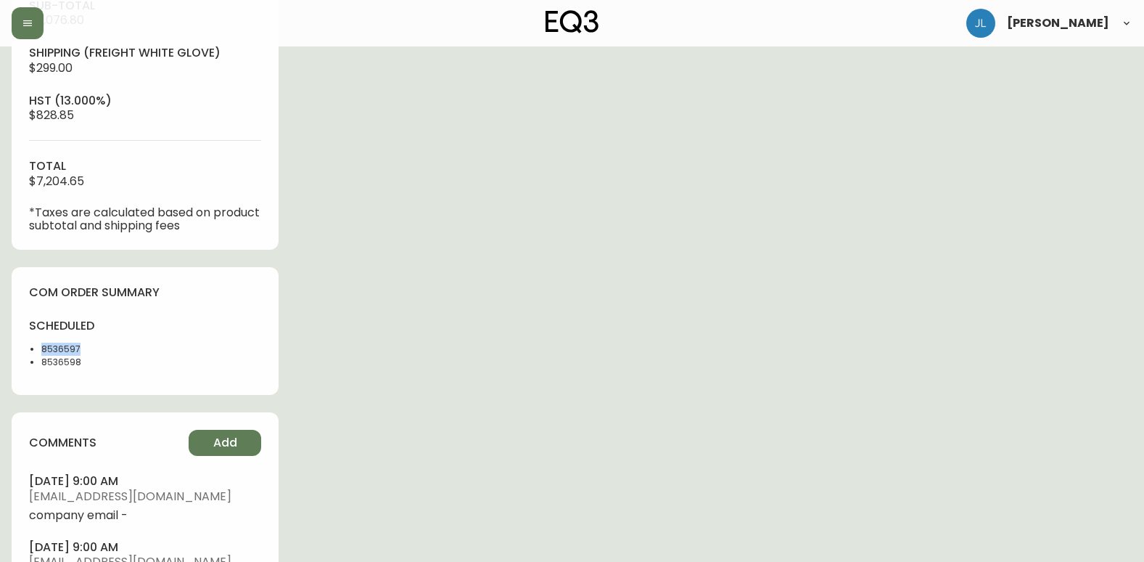
drag, startPoint x: 90, startPoint y: 343, endPoint x: 34, endPoint y: 348, distance: 56.0
click at [34, 348] on ul "8536597 8536598" at bounding box center [82, 356] width 107 height 26
drag, startPoint x: 78, startPoint y: 364, endPoint x: 36, endPoint y: 364, distance: 42.8
click at [36, 364] on ul "8536597 8536598" at bounding box center [82, 356] width 107 height 26
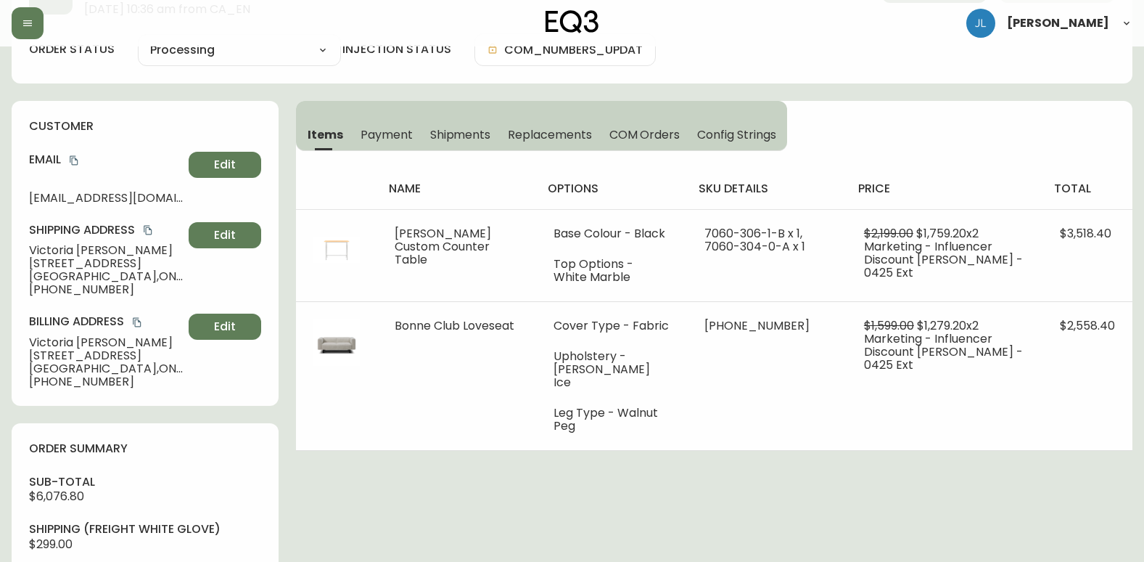
scroll to position [290, 0]
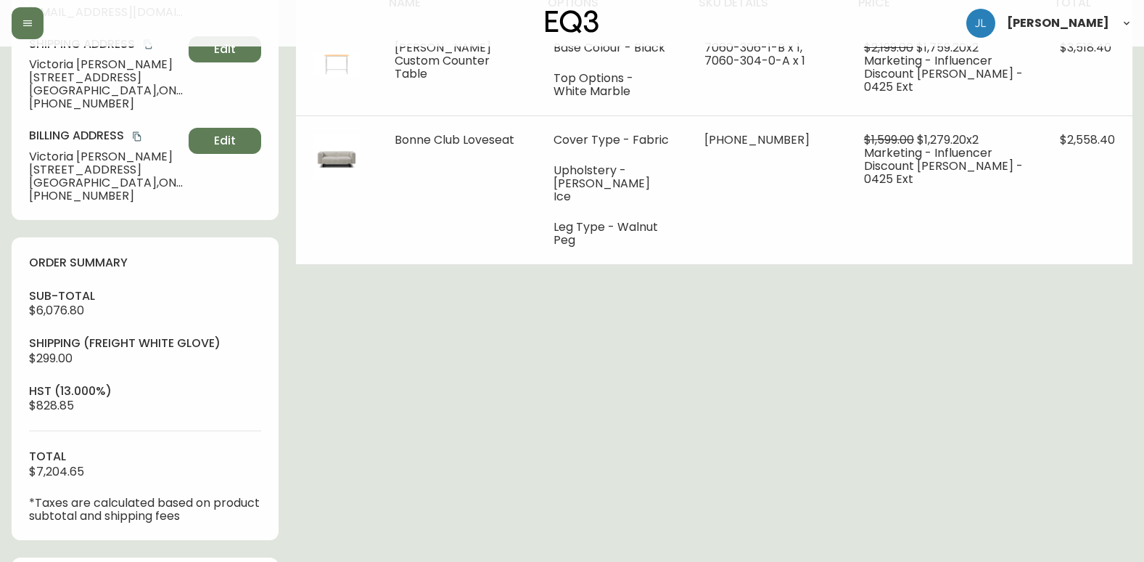
click at [474, 382] on div "Order # 4133761 [DATE] 10:36 am from [GEOGRAPHIC_DATA] Print Invoice Inject int…" at bounding box center [572, 436] width 1121 height 1337
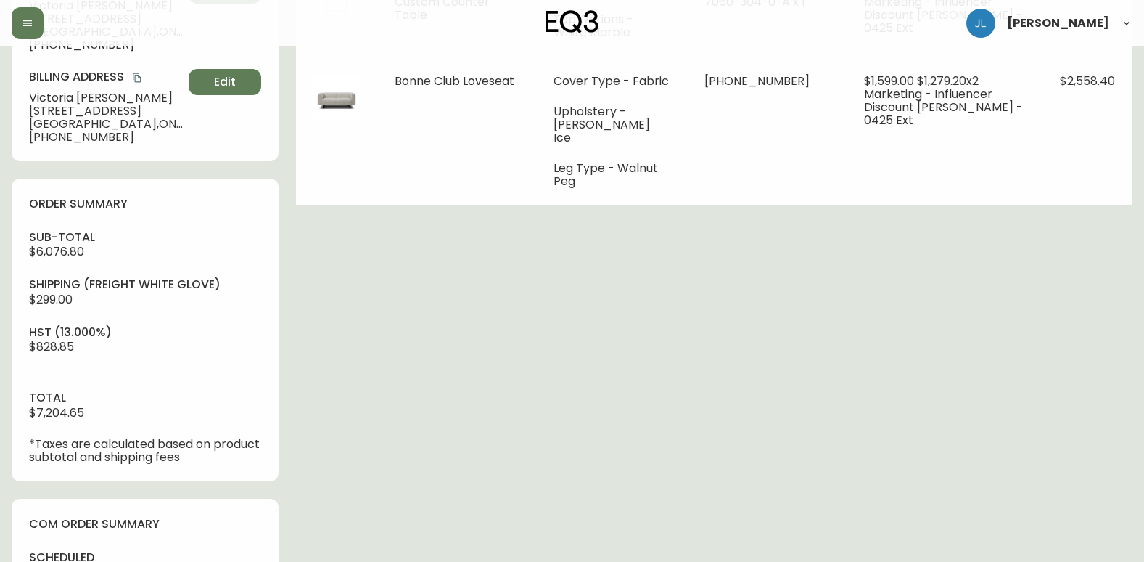
scroll to position [218, 0]
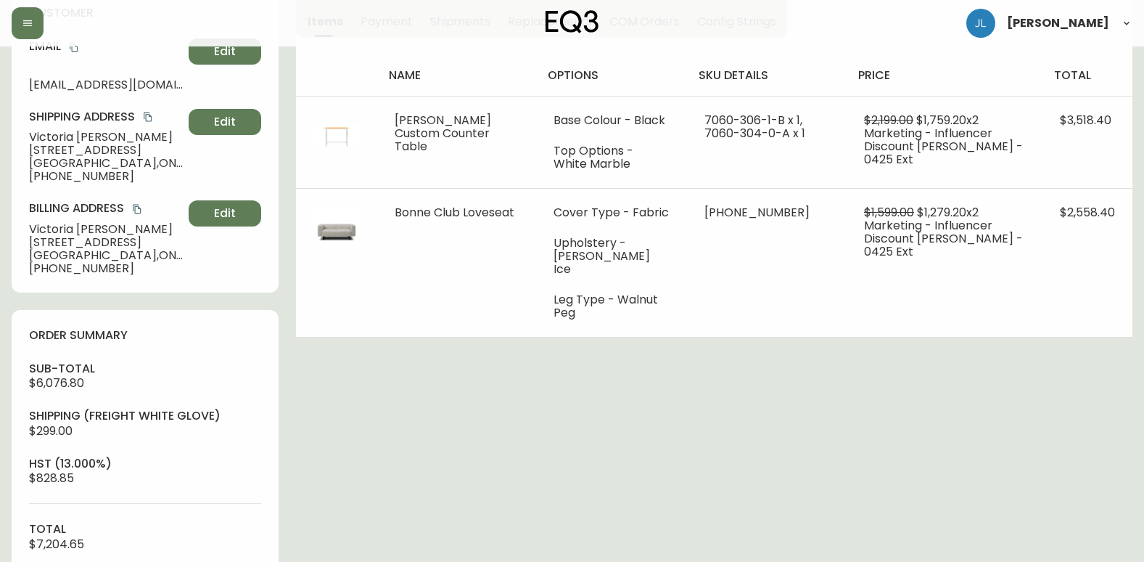
click at [800, 423] on div "Order # 4133761 [DATE] 10:36 am from [GEOGRAPHIC_DATA] Print Invoice Inject int…" at bounding box center [572, 508] width 1121 height 1337
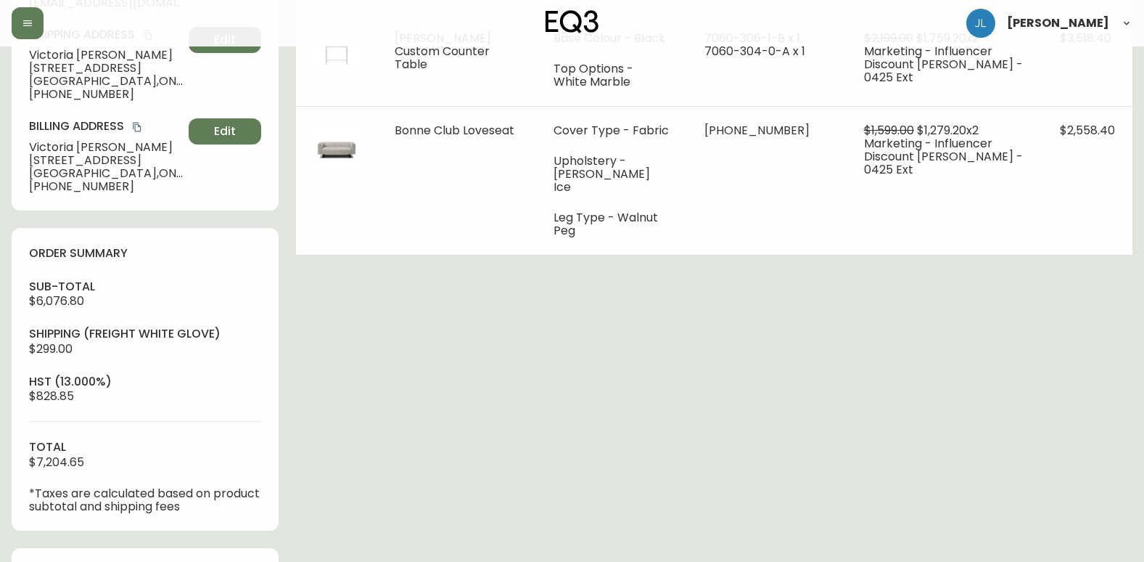
scroll to position [435, 0]
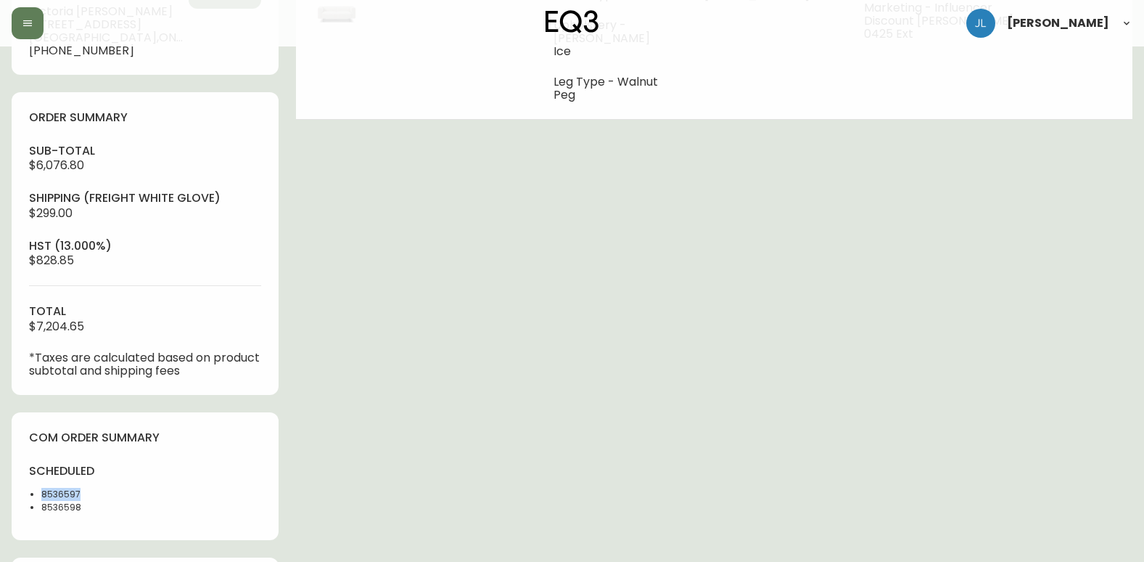
drag, startPoint x: 49, startPoint y: 492, endPoint x: 38, endPoint y: 491, distance: 10.9
click at [38, 491] on ul "8536597 8536598" at bounding box center [82, 501] width 107 height 26
click at [311, 270] on div "Order # 4133761 [DATE] 10:36 am from [GEOGRAPHIC_DATA] Print Invoice Inject int…" at bounding box center [572, 291] width 1121 height 1337
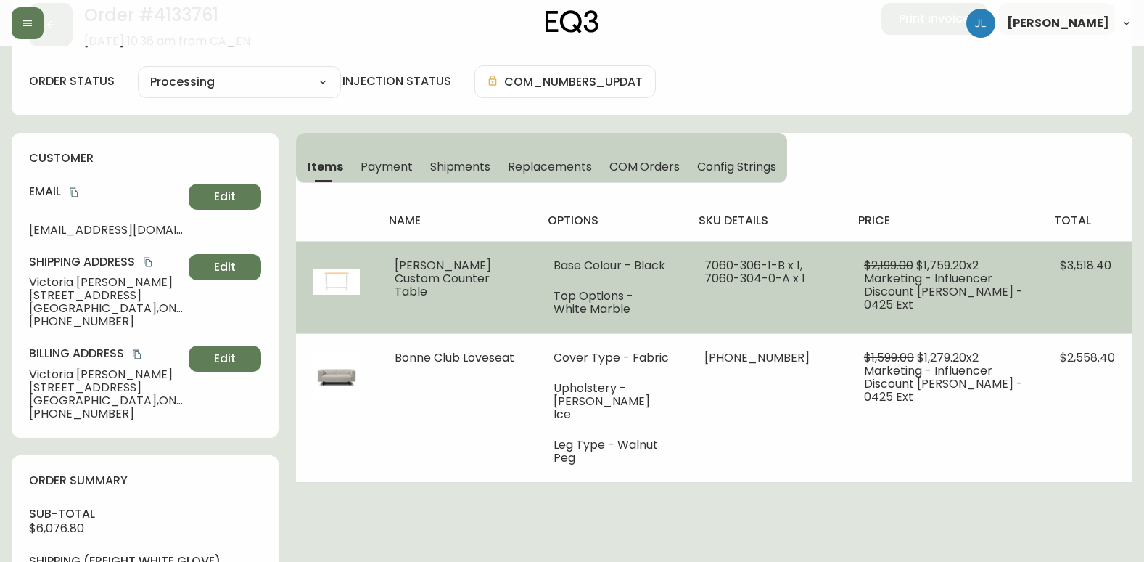
scroll to position [0, 0]
